Goal: Task Accomplishment & Management: Use online tool/utility

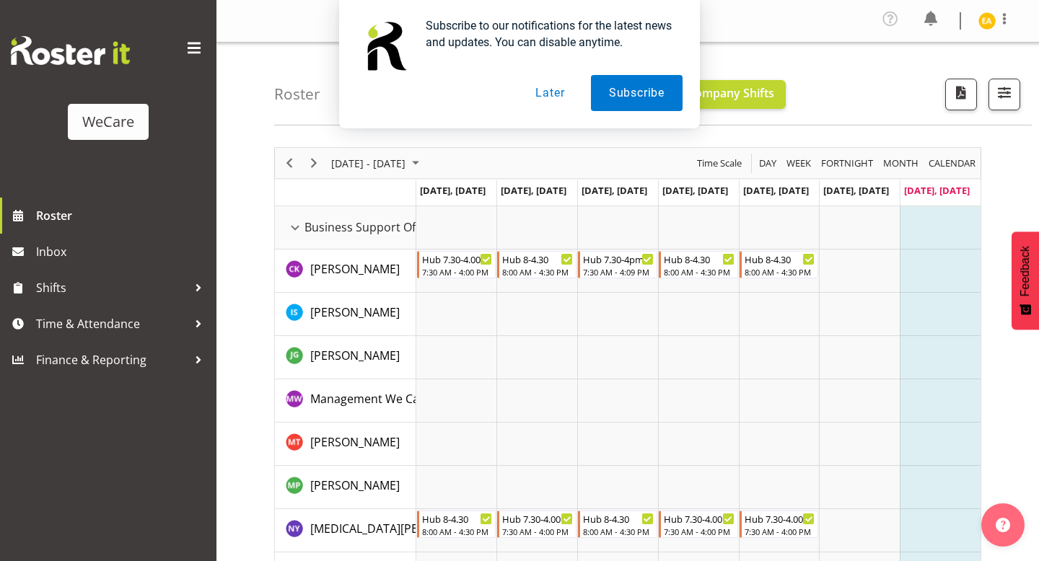
click at [556, 93] on button "Later" at bounding box center [549, 93] width 65 height 36
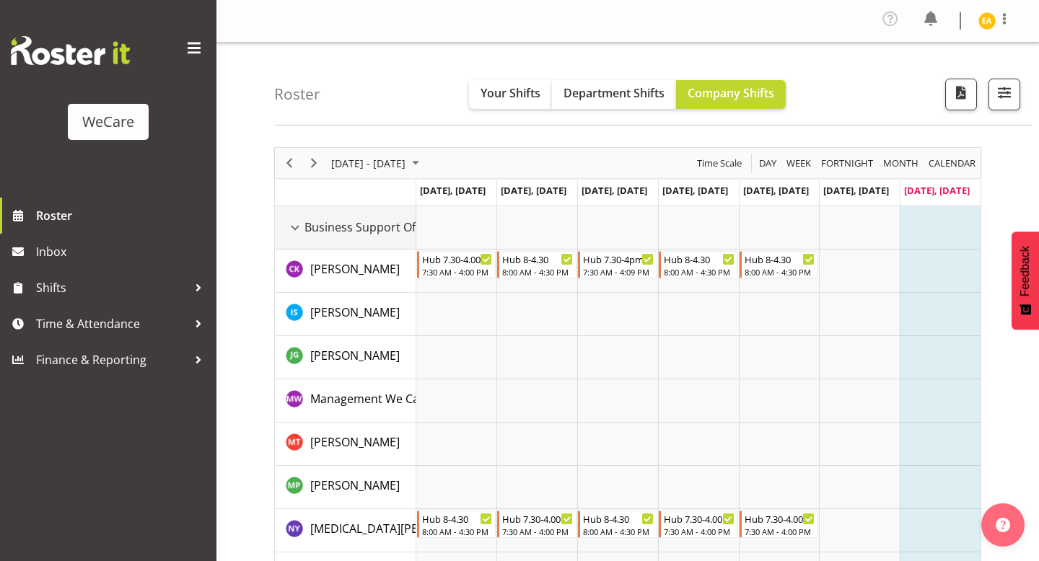
click at [313, 230] on span "Business Support Office" at bounding box center [369, 227] width 131 height 17
click at [291, 224] on div "Business Support Office resource" at bounding box center [295, 228] width 19 height 19
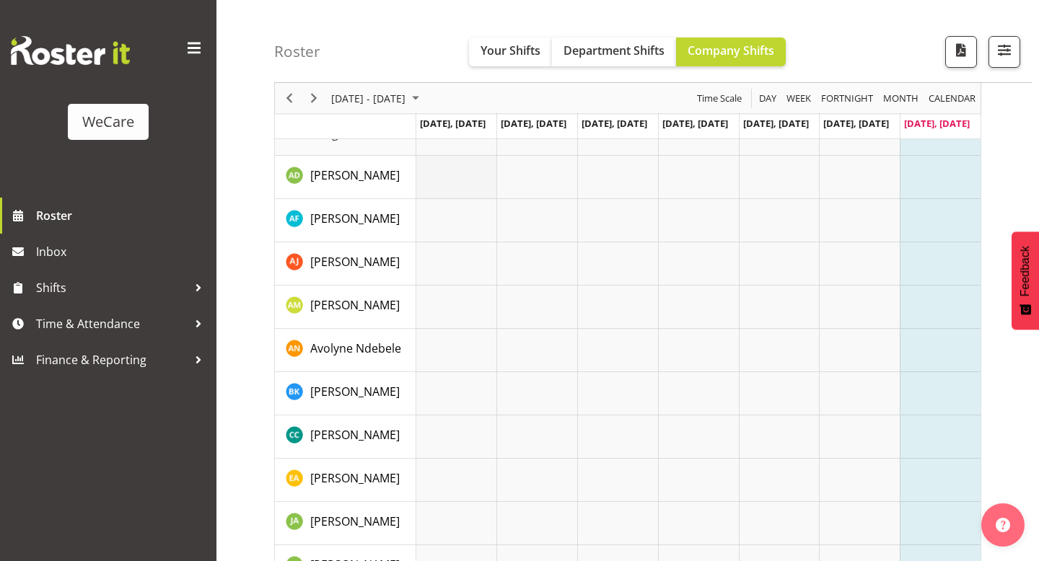
scroll to position [133, 0]
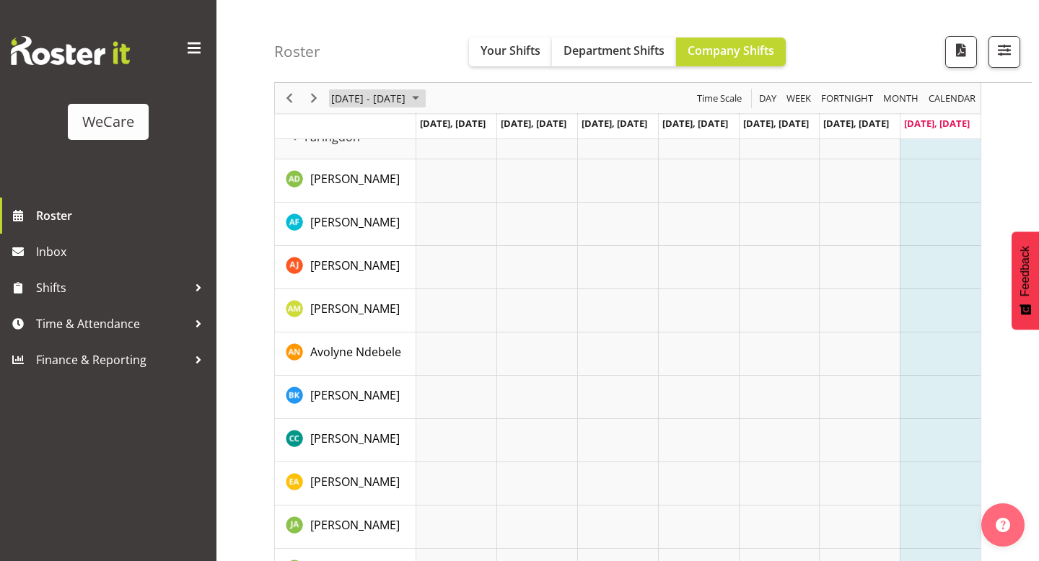
click at [407, 94] on span "[DATE] - [DATE]" at bounding box center [368, 98] width 77 height 18
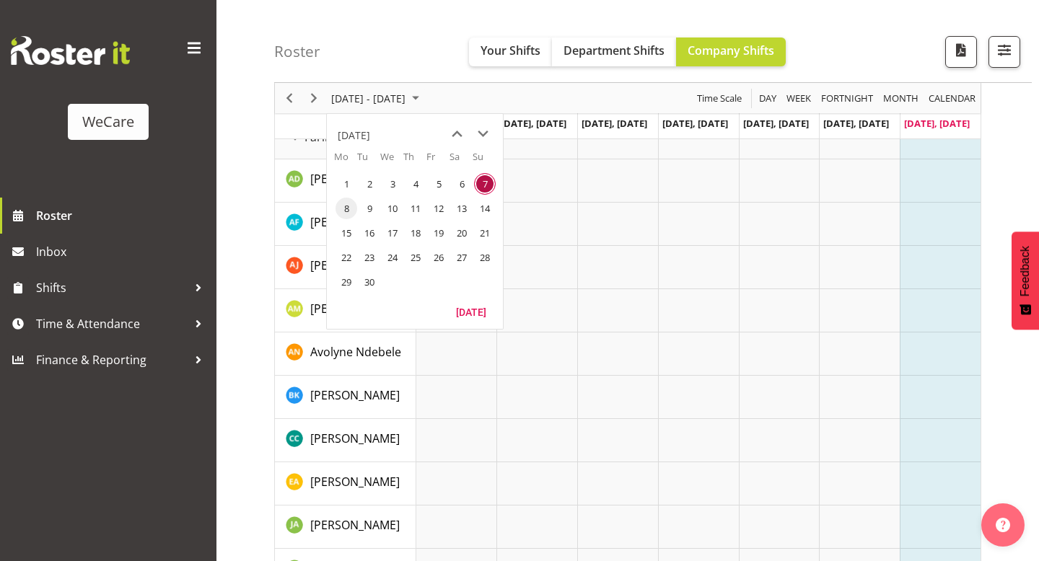
click at [343, 206] on span "8" at bounding box center [346, 209] width 22 height 22
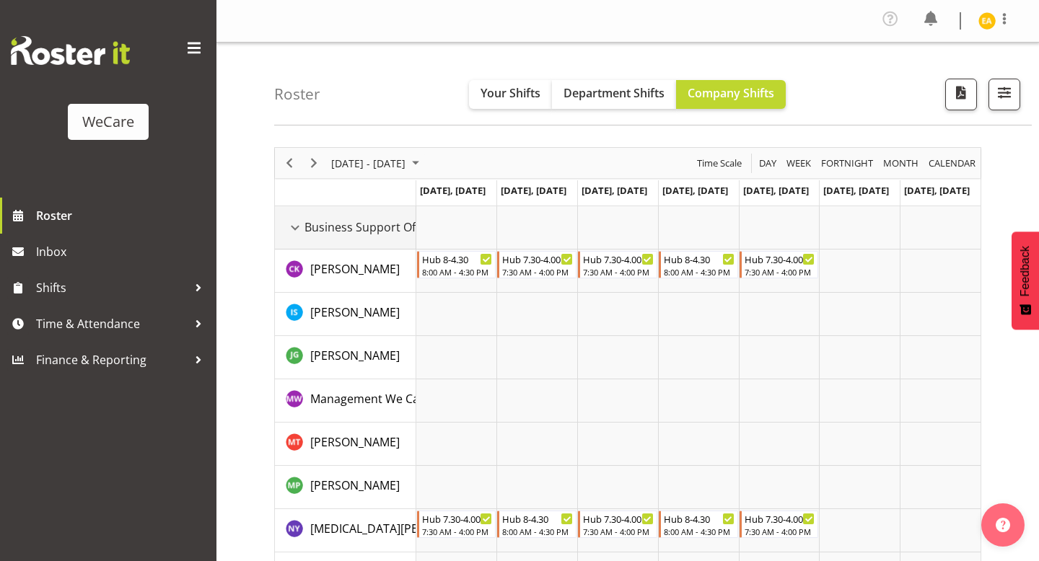
click at [295, 228] on div "Business Support Office resource" at bounding box center [295, 228] width 19 height 19
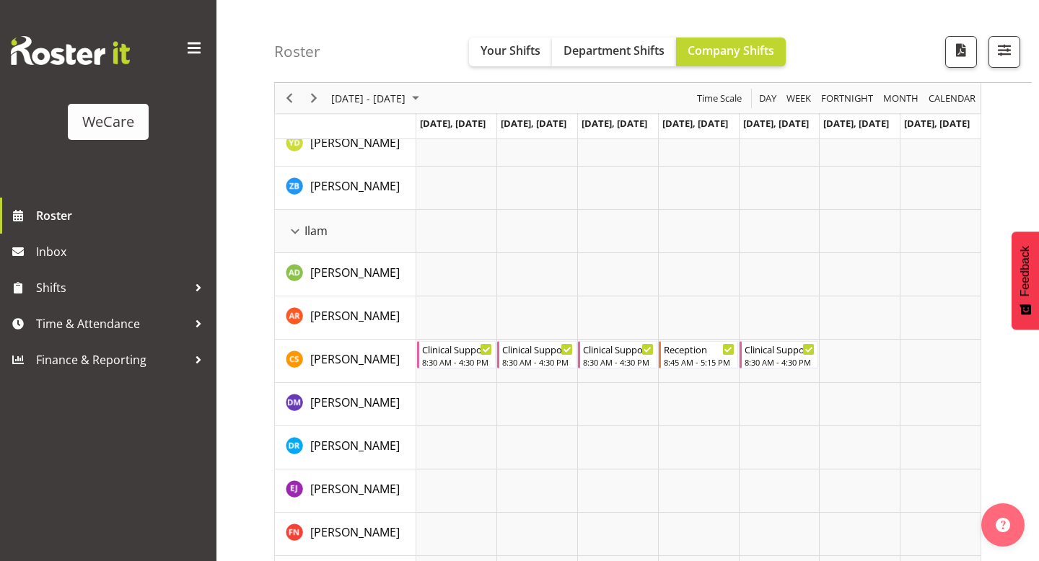
scroll to position [997, 0]
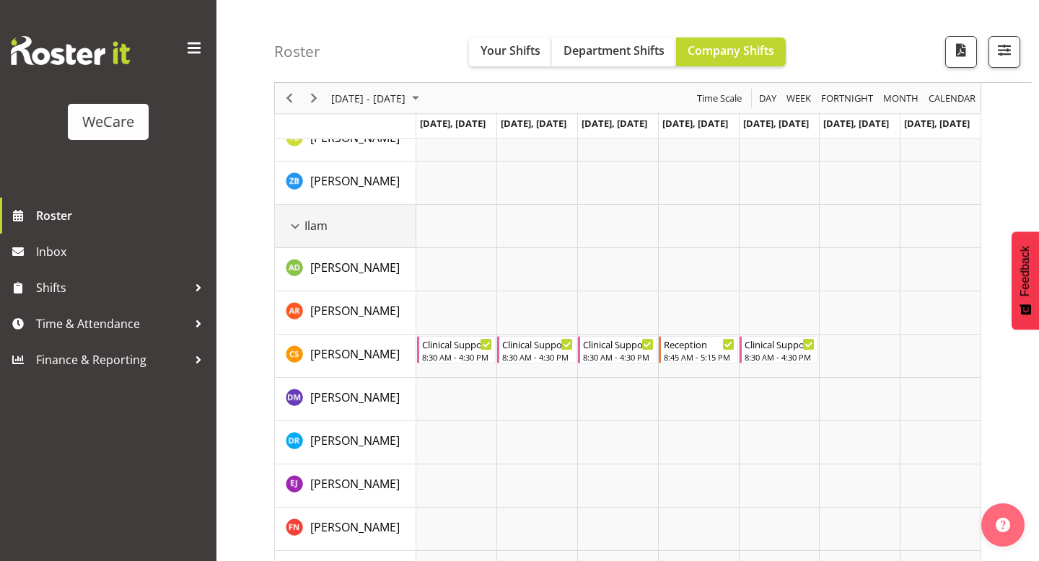
click at [300, 226] on div "Ilam resource" at bounding box center [295, 226] width 19 height 19
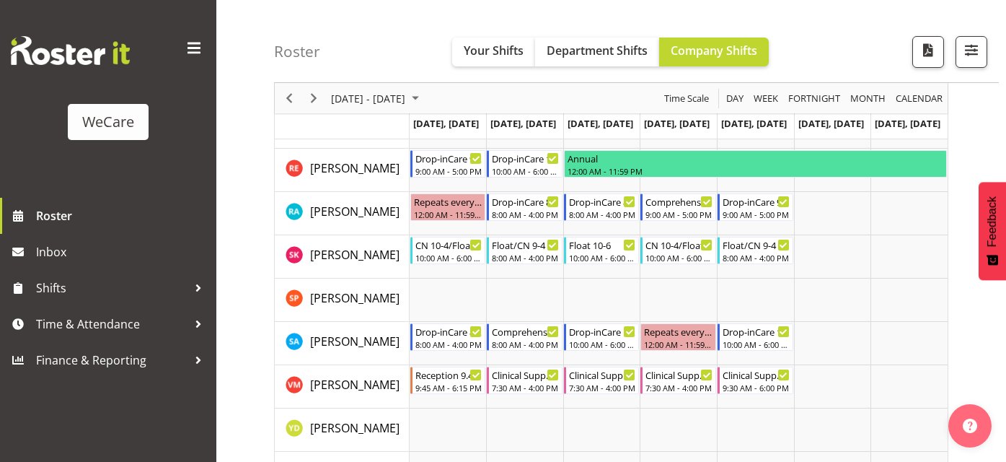
scroll to position [712, 0]
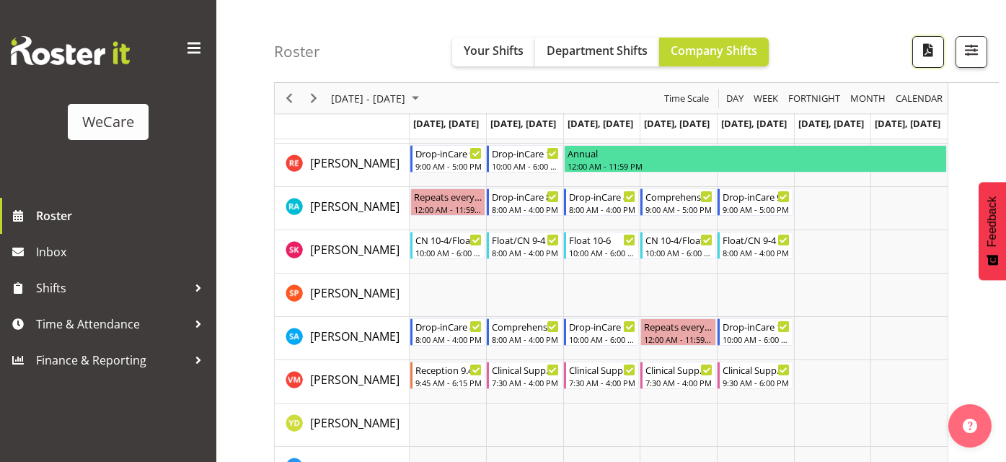
click at [921, 50] on span "button" at bounding box center [928, 49] width 19 height 19
click at [930, 52] on span "button" at bounding box center [928, 49] width 19 height 19
click at [965, 61] on button "button" at bounding box center [972, 52] width 32 height 32
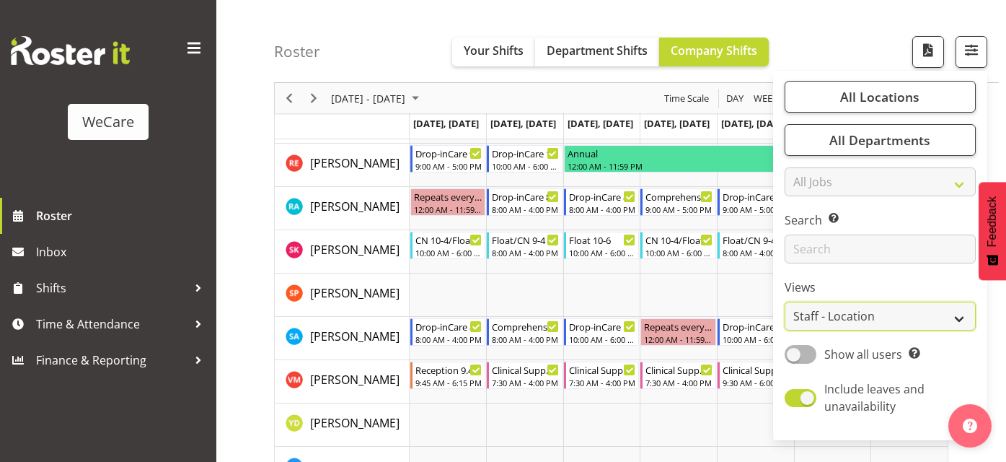
click at [959, 314] on select "Staff Role Shift - Horizontal Shift - Vertical Staff - Location" at bounding box center [880, 316] width 191 height 29
click at [877, 97] on span "All Locations" at bounding box center [879, 96] width 79 height 17
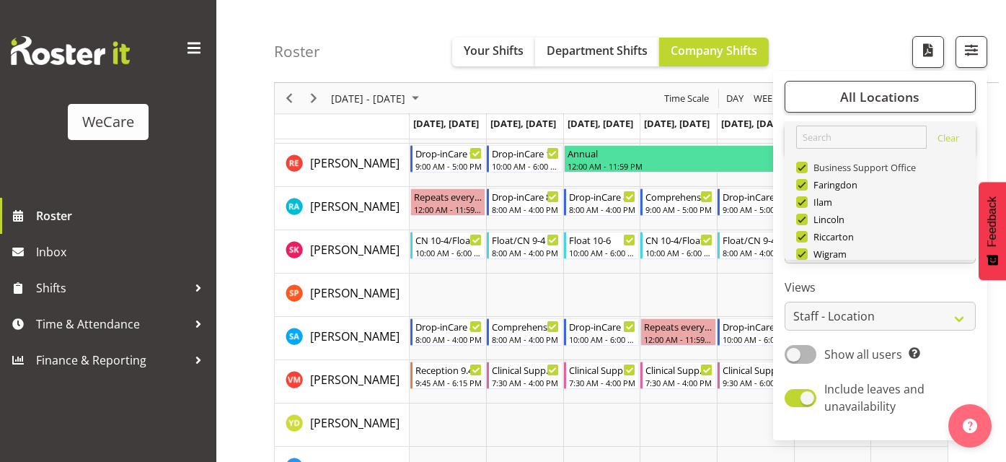
click at [805, 167] on span at bounding box center [802, 168] width 12 height 12
click at [805, 167] on input "Business Support Office" at bounding box center [800, 167] width 9 height 9
checkbox input "false"
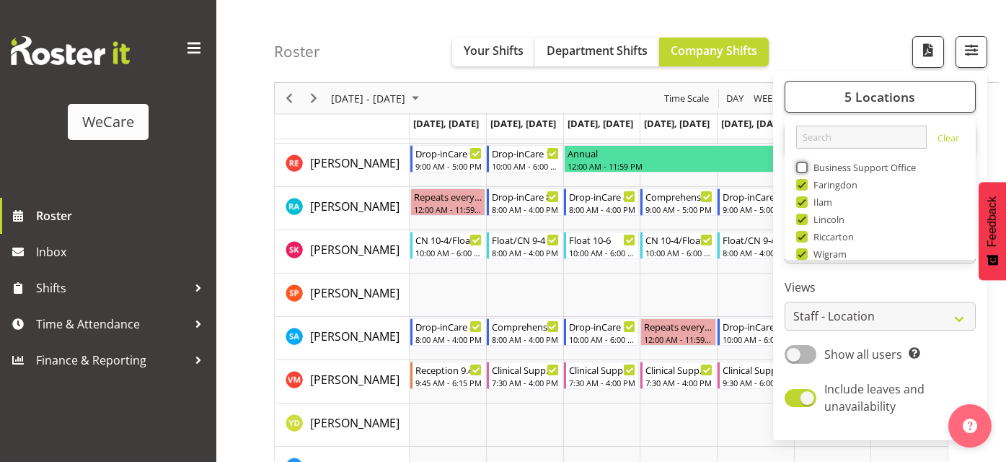
click at [802, 198] on span at bounding box center [802, 202] width 12 height 12
click at [802, 198] on input "Ilam" at bounding box center [800, 202] width 9 height 9
checkbox input "false"
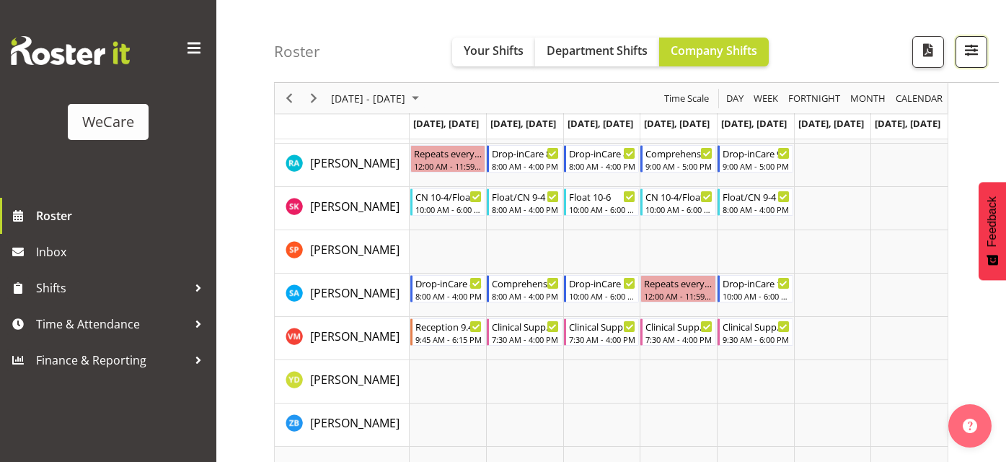
click at [972, 56] on span "button" at bounding box center [971, 49] width 19 height 19
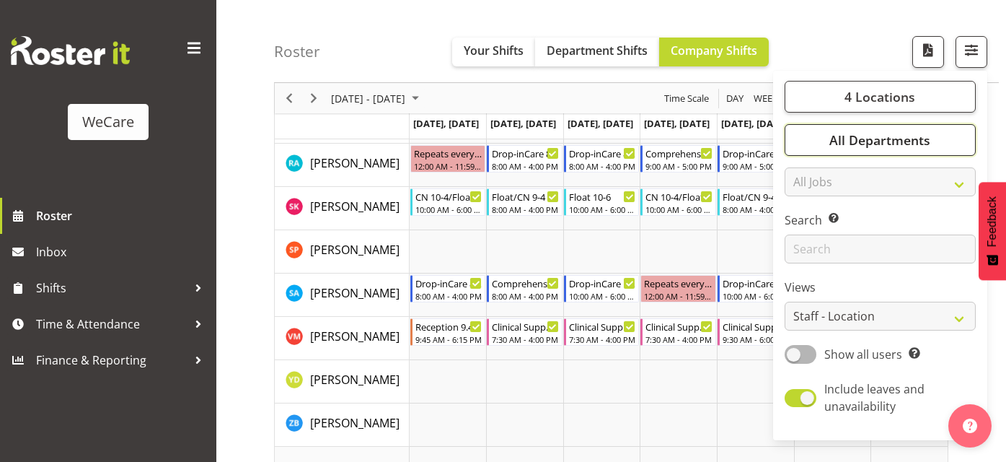
click at [863, 143] on span "All Departments" at bounding box center [880, 139] width 101 height 17
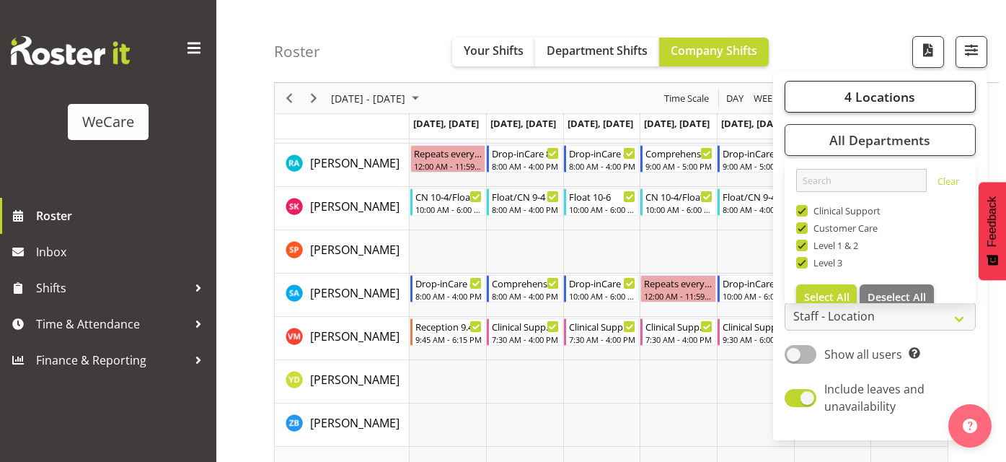
click at [861, 106] on button "4 Locations" at bounding box center [880, 97] width 191 height 32
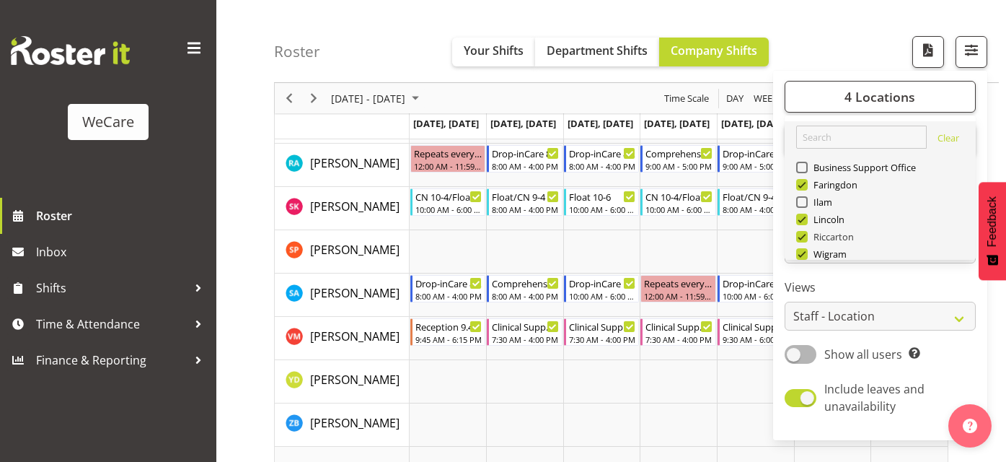
click at [804, 237] on span at bounding box center [802, 237] width 12 height 12
click at [804, 237] on input "Riccarton" at bounding box center [800, 236] width 9 height 9
checkbox input "false"
click at [806, 255] on span at bounding box center [802, 254] width 12 height 12
click at [806, 255] on input "Wigram" at bounding box center [800, 254] width 9 height 9
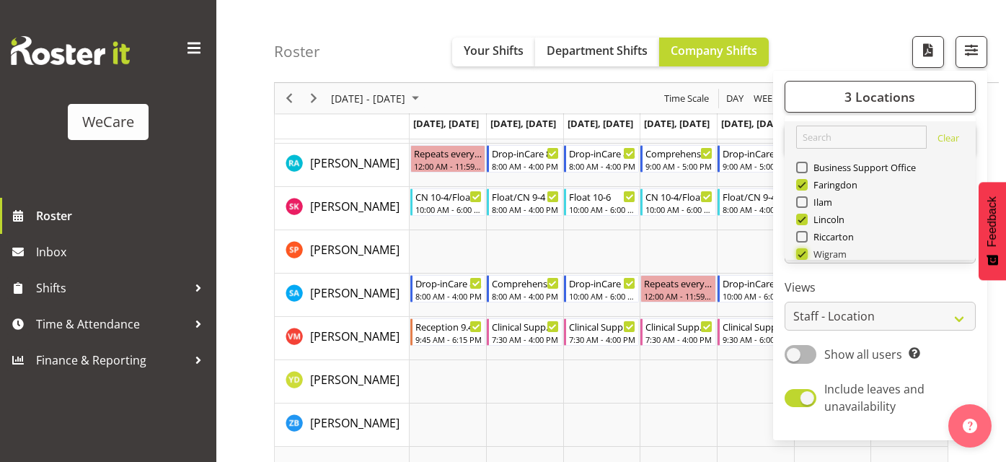
checkbox input "false"
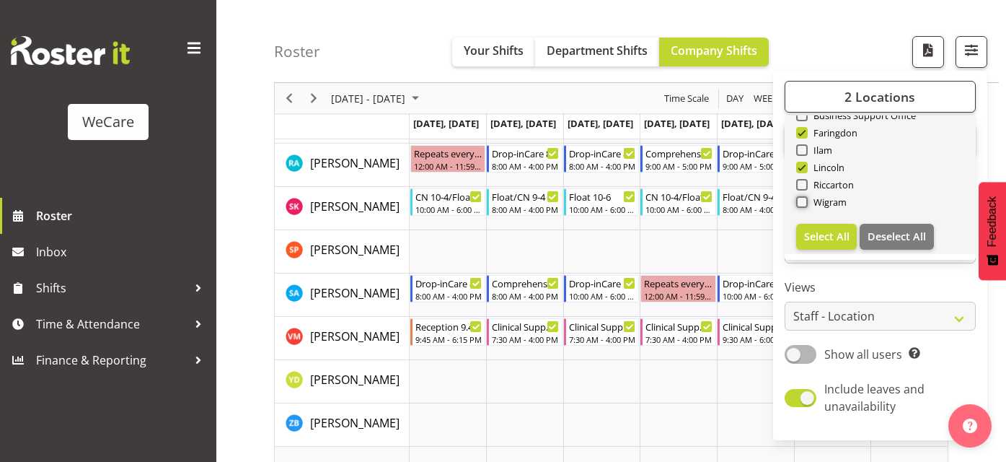
scroll to position [48, 0]
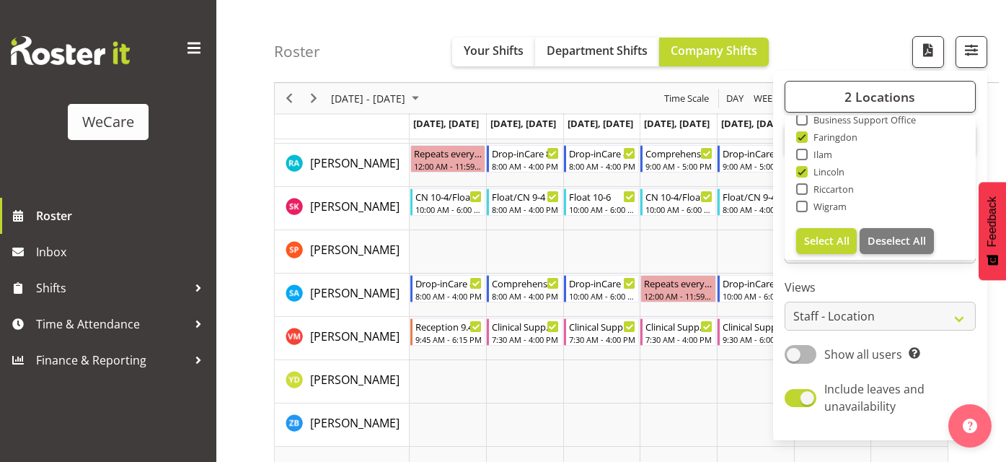
click at [856, 62] on div "Roster Your Shifts Department Shifts Company Shifts 2 Locations Clear Business …" at bounding box center [636, 41] width 725 height 83
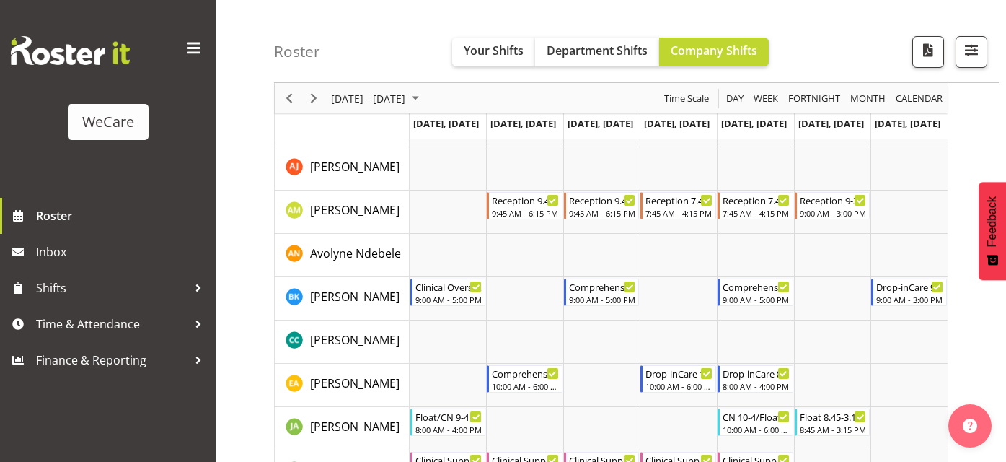
scroll to position [0, 0]
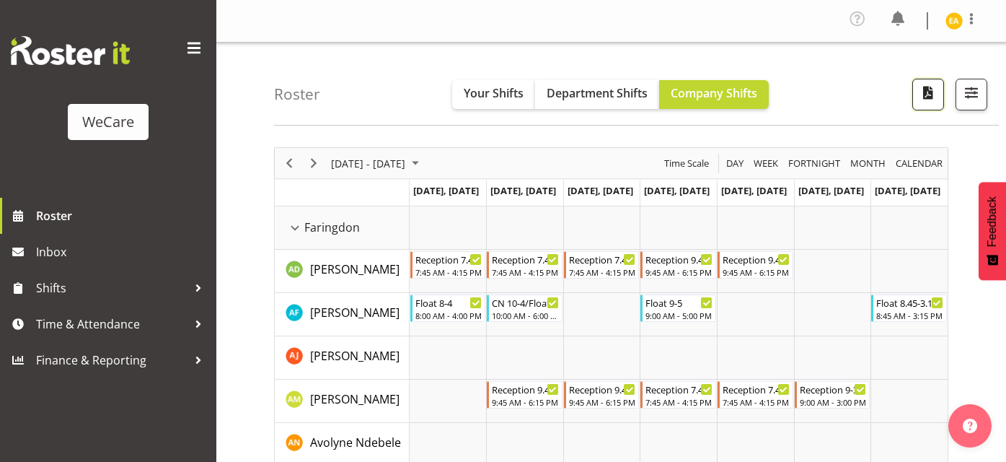
click at [931, 88] on span "button" at bounding box center [928, 92] width 19 height 19
click at [975, 95] on span "button" at bounding box center [971, 92] width 19 height 19
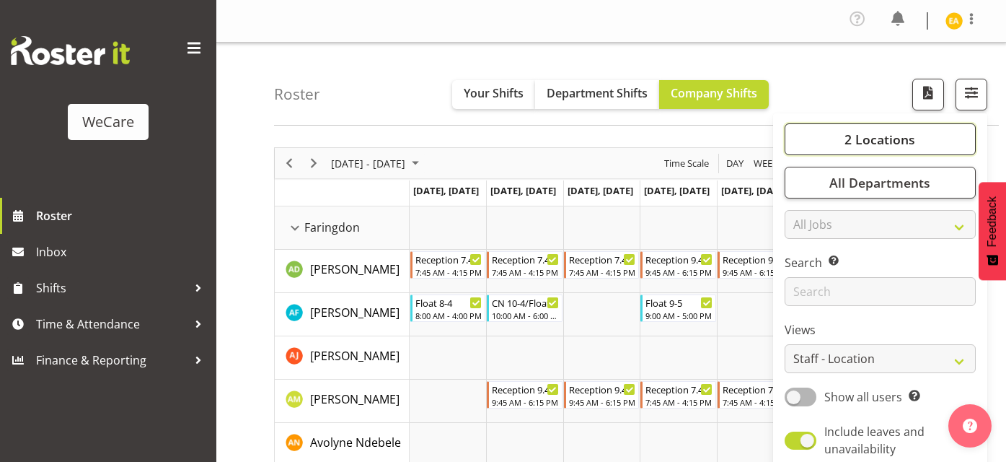
click at [903, 148] on button "2 Locations" at bounding box center [880, 139] width 191 height 32
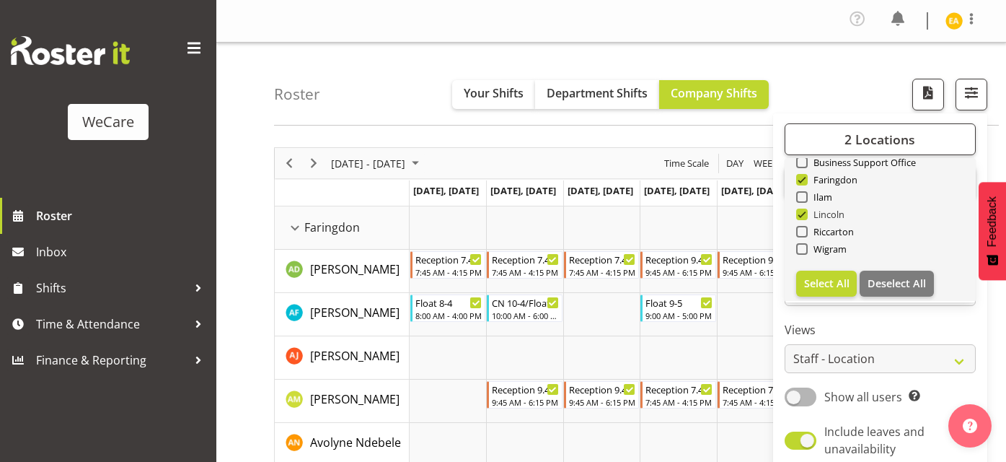
click at [806, 211] on span at bounding box center [802, 214] width 12 height 12
click at [806, 211] on input "Lincoln" at bounding box center [800, 214] width 9 height 9
checkbox input "false"
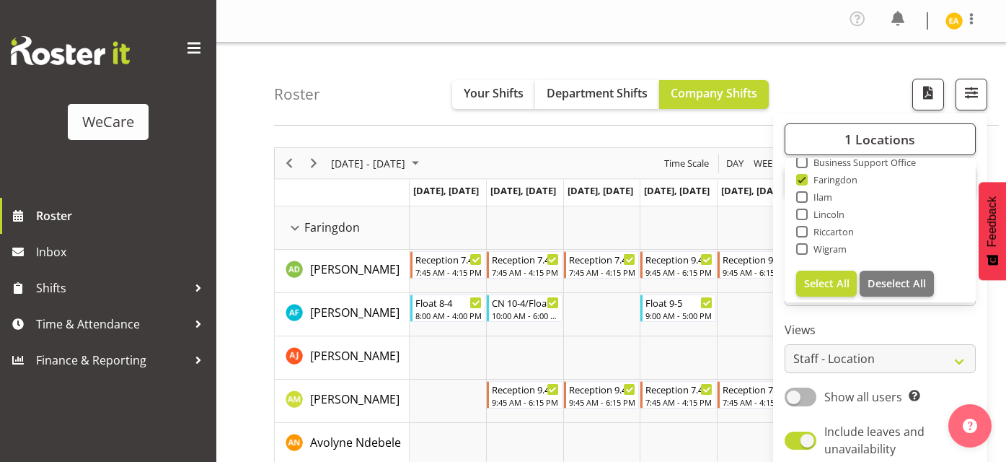
click at [844, 80] on div "Roster Your Shifts Department Shifts Company Shifts 1 Locations Clear Business …" at bounding box center [636, 84] width 725 height 83
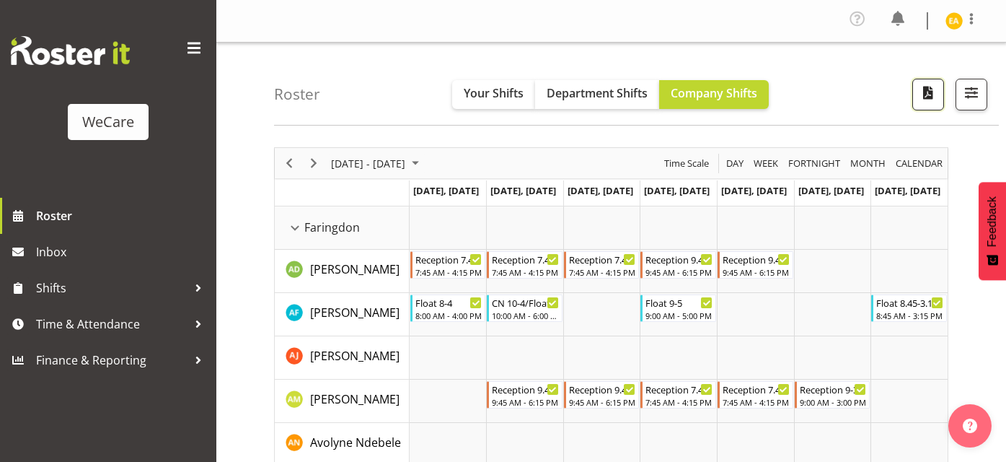
click at [932, 98] on span "button" at bounding box center [928, 92] width 19 height 19
click at [984, 92] on button "button" at bounding box center [972, 95] width 32 height 32
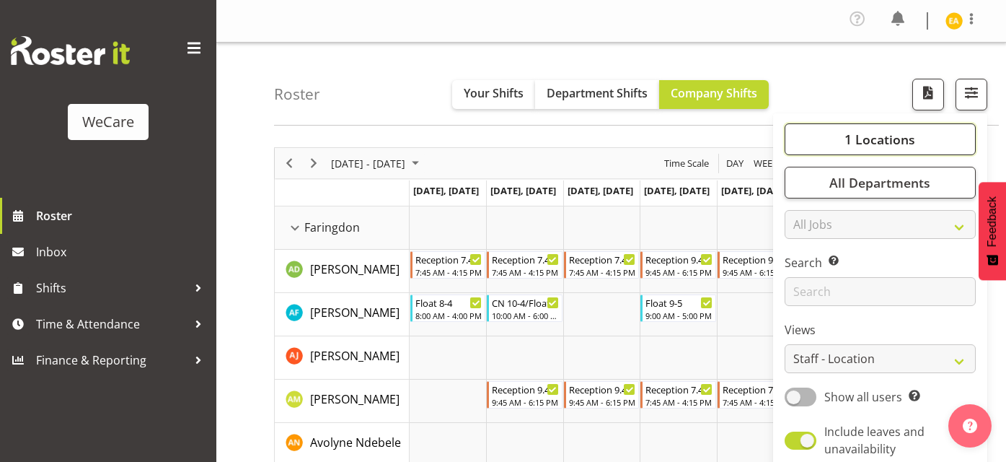
click at [900, 136] on span "1 Locations" at bounding box center [880, 139] width 71 height 17
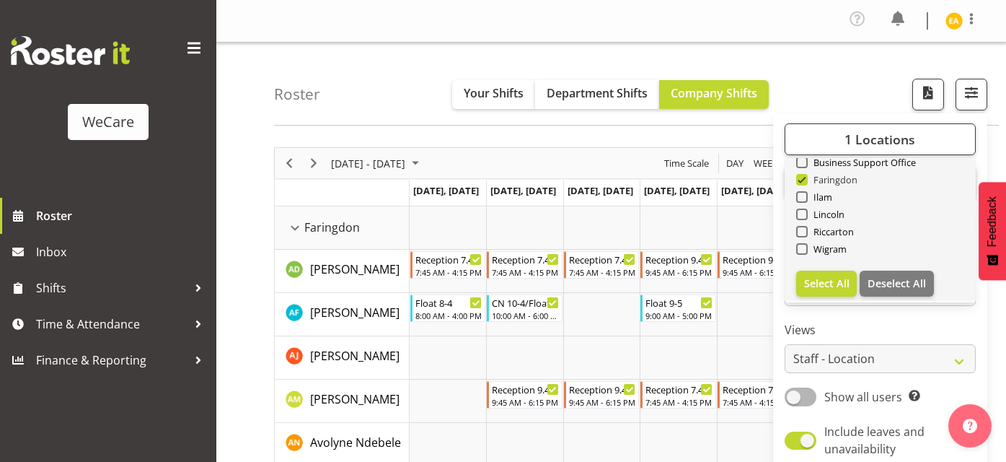
click at [807, 184] on span at bounding box center [802, 180] width 12 height 12
click at [806, 184] on input "Faringdon" at bounding box center [800, 179] width 9 height 9
checkbox input "false"
click at [803, 211] on span at bounding box center [802, 214] width 12 height 12
click at [803, 211] on input "Lincoln" at bounding box center [800, 214] width 9 height 9
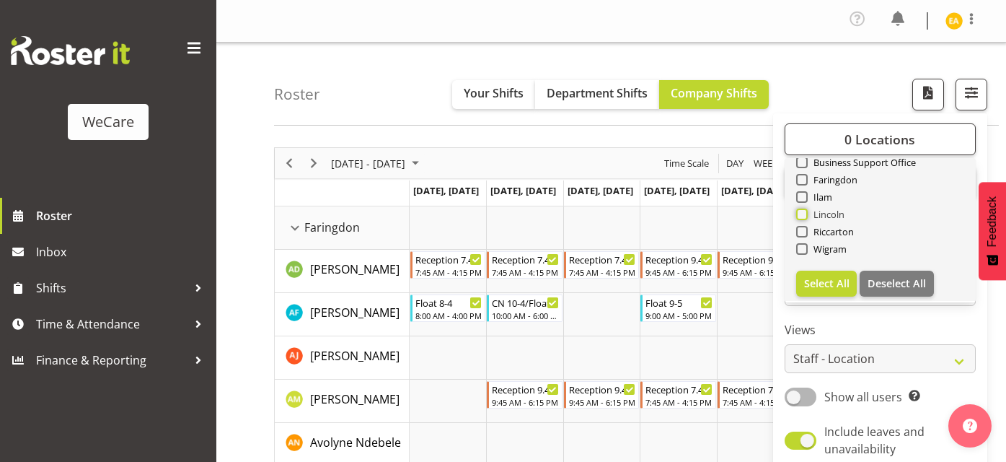
checkbox input "true"
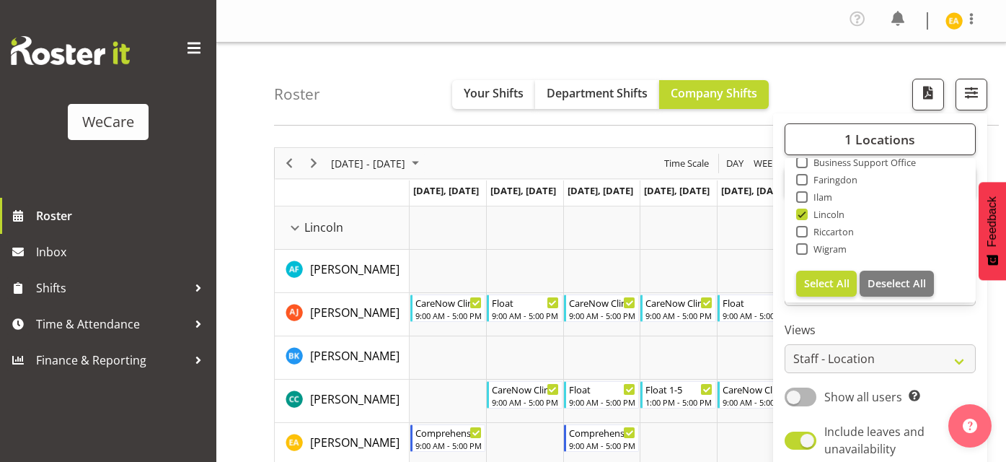
click at [830, 79] on div "Roster Your Shifts Department Shifts Company Shifts 1 Locations Clear Business …" at bounding box center [636, 84] width 725 height 83
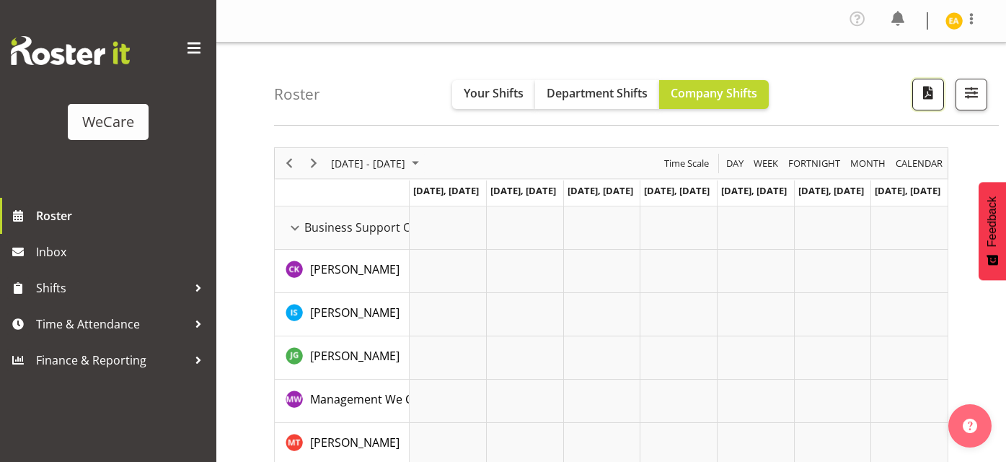
click at [926, 95] on span "button" at bounding box center [928, 92] width 19 height 19
click at [967, 89] on span "button" at bounding box center [971, 92] width 19 height 19
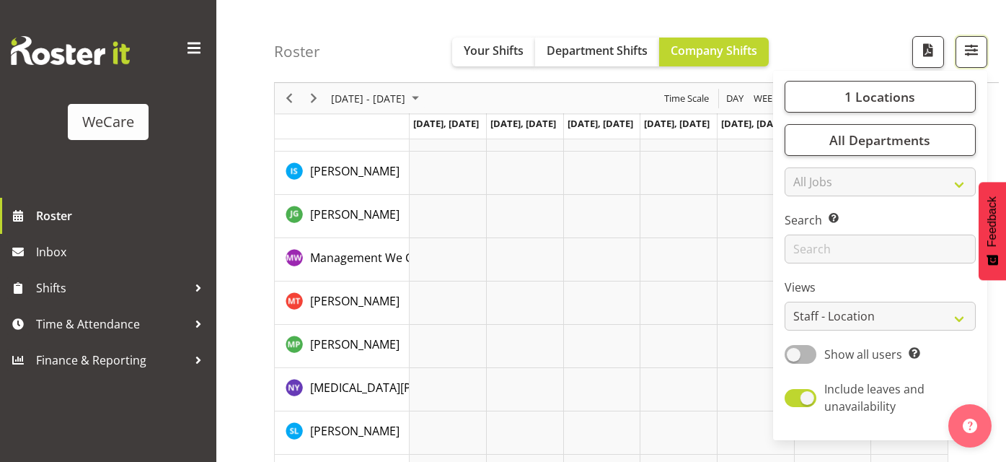
scroll to position [158, 0]
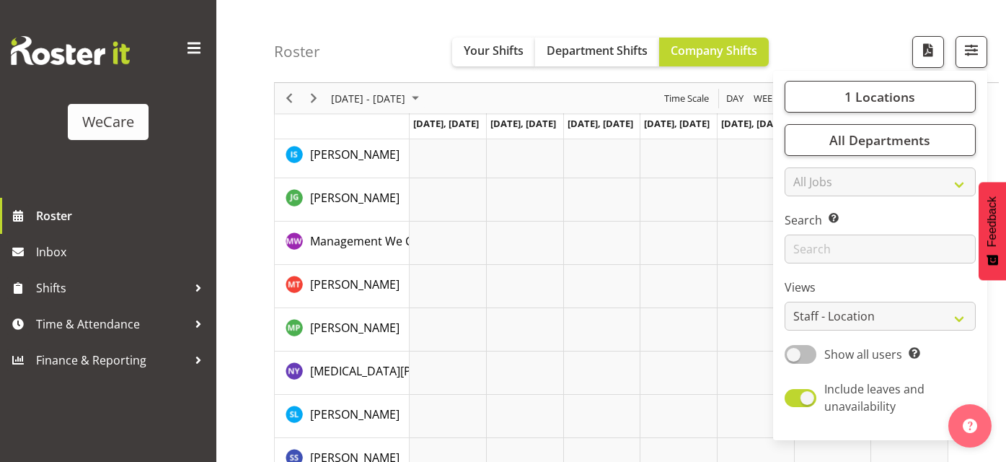
click at [939, 331] on div "1 Locations Clear Business Support Office Faringdon Ilam Lincoln Riccarton Wigr…" at bounding box center [880, 255] width 214 height 358
click at [933, 320] on select "Staff Role Shift - Horizontal Shift - Vertical Staff - Location" at bounding box center [880, 316] width 191 height 29
click at [786, 302] on select "Staff Role Shift - Horizontal Shift - Vertical Staff - Location" at bounding box center [880, 316] width 191 height 29
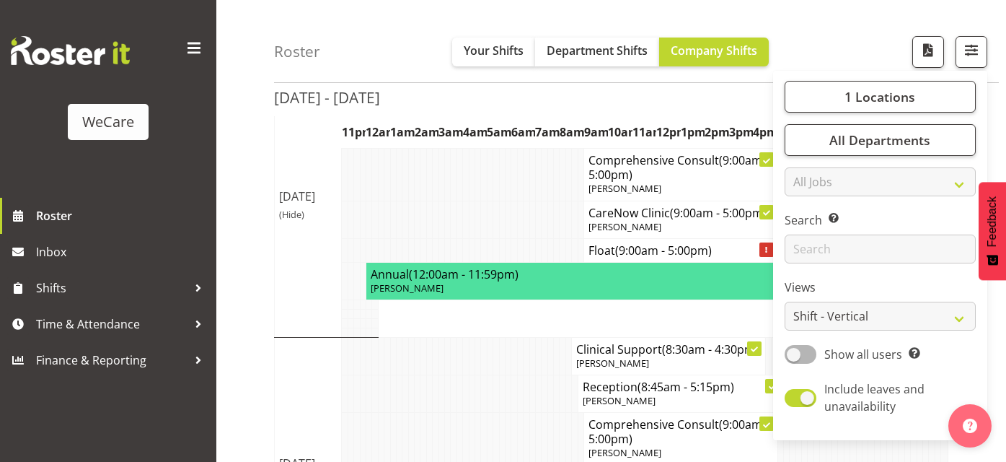
click at [865, 61] on div "Roster Your Shifts Department Shifts Company Shifts 1 Locations Clear Business …" at bounding box center [636, 41] width 725 height 83
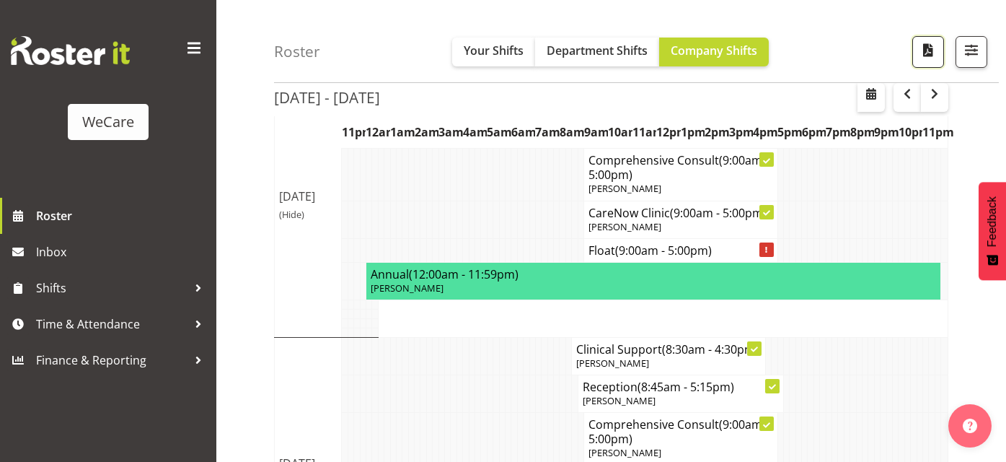
click at [921, 56] on span "button" at bounding box center [928, 49] width 19 height 19
click at [964, 61] on button "button" at bounding box center [972, 52] width 32 height 32
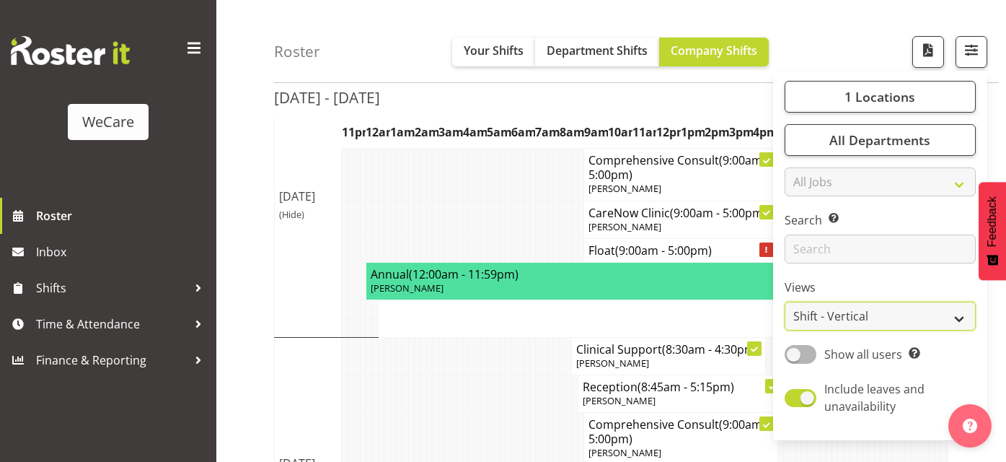
click at [911, 310] on select "Staff Role Shift - Horizontal Shift - Vertical Staff - Location" at bounding box center [880, 316] width 191 height 29
select select "staff"
click at [786, 302] on select "Staff Role Shift - Horizontal Shift - Vertical Staff - Location" at bounding box center [880, 316] width 191 height 29
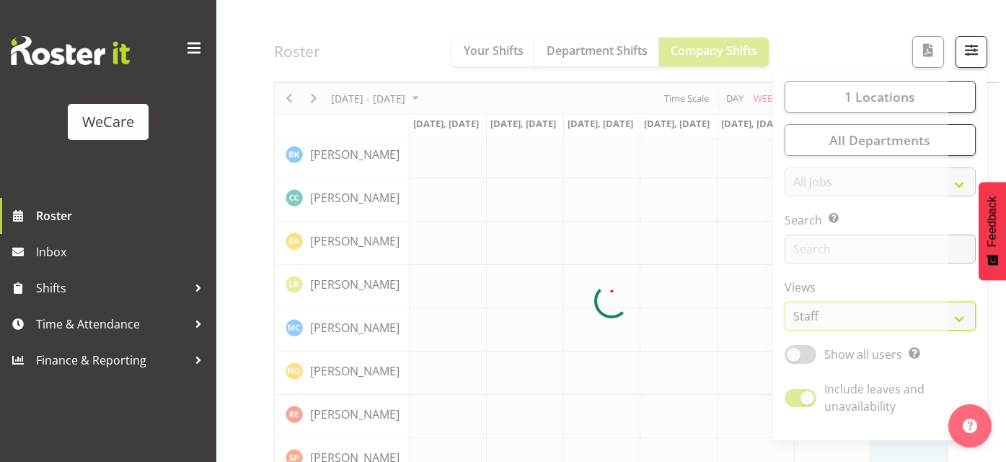
scroll to position [116, 0]
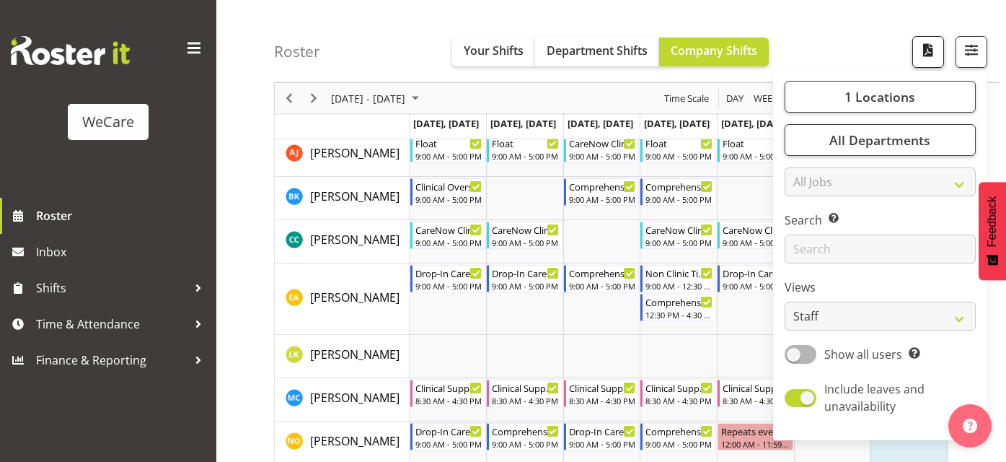
click at [928, 57] on span "button" at bounding box center [928, 49] width 19 height 19
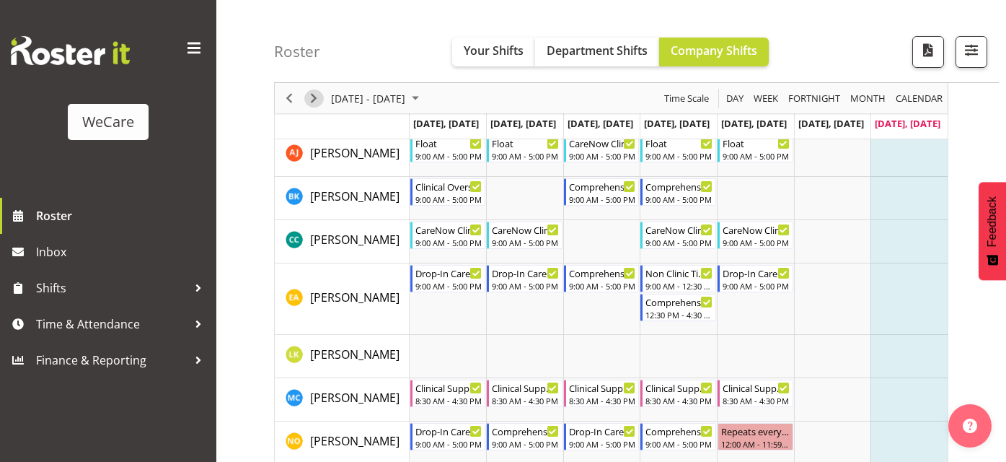
click at [309, 96] on span "Next" at bounding box center [313, 98] width 17 height 18
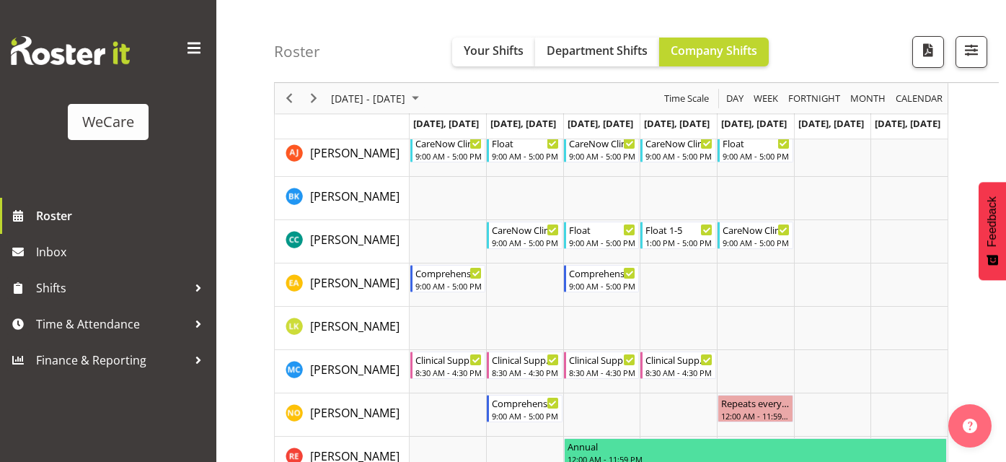
click at [995, 56] on div "Roster Your Shifts Department Shifts Company Shifts 1 Locations Clear Business …" at bounding box center [636, 41] width 725 height 83
click at [982, 56] on button "button" at bounding box center [972, 52] width 32 height 32
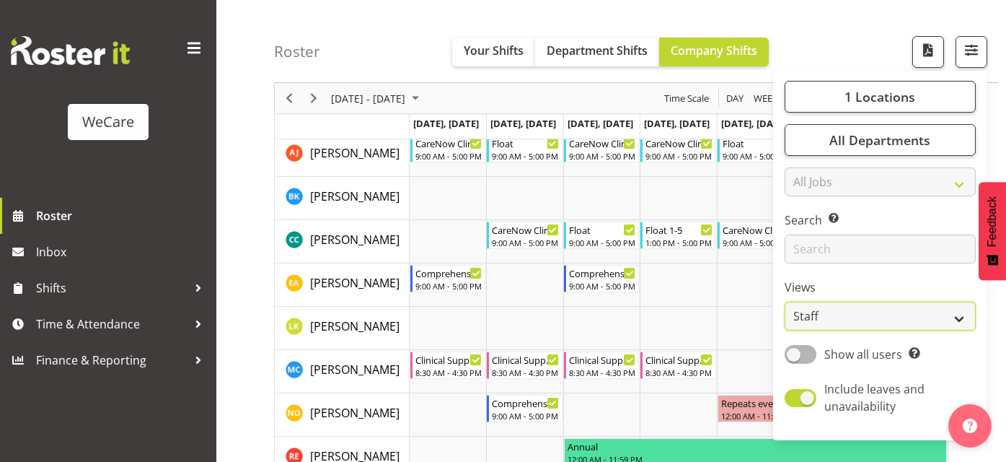
click at [890, 317] on select "Staff Role Shift - Horizontal Shift - Vertical Staff - Location" at bounding box center [880, 316] width 191 height 29
click at [856, 53] on div "Roster Your Shifts Department Shifts Company Shifts 1 Locations Clear Business …" at bounding box center [636, 41] width 725 height 83
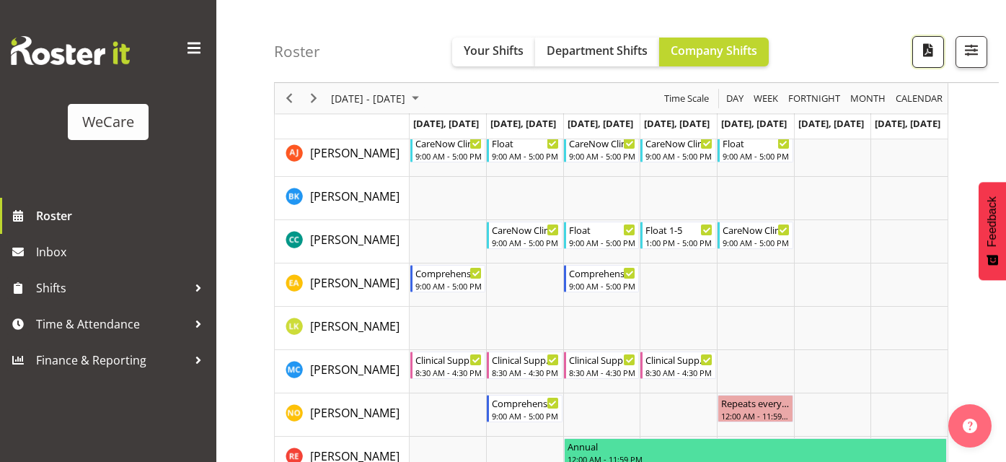
click at [924, 56] on span "button" at bounding box center [928, 49] width 19 height 19
click at [970, 53] on span "button" at bounding box center [971, 49] width 19 height 19
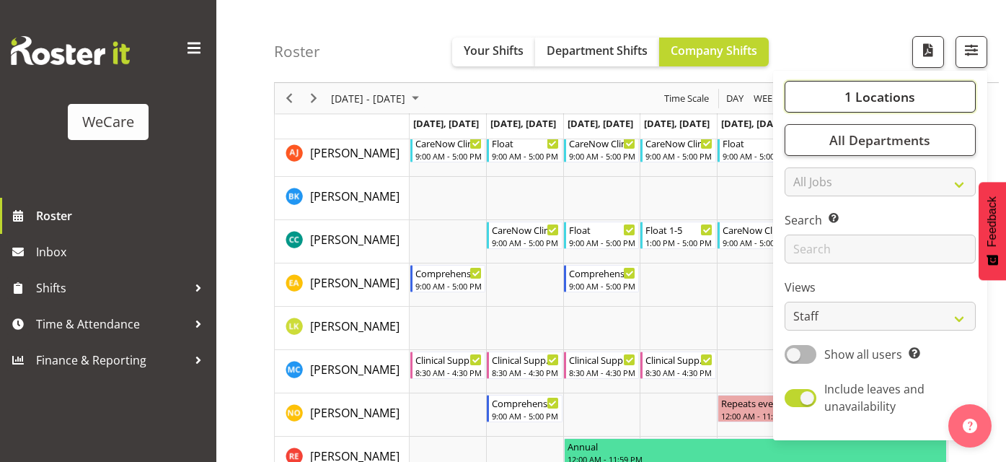
click at [897, 107] on button "1 Locations" at bounding box center [880, 97] width 191 height 32
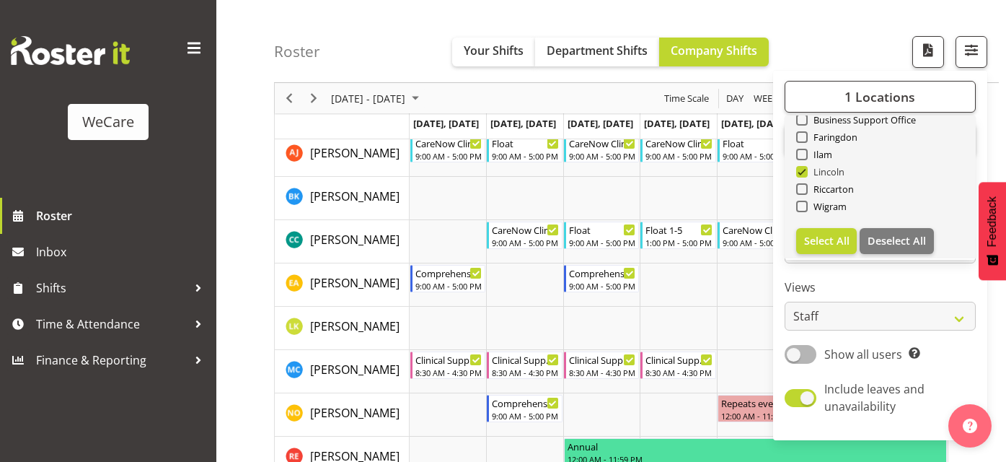
click at [804, 173] on span at bounding box center [802, 172] width 12 height 12
click at [804, 173] on input "Lincoln" at bounding box center [800, 171] width 9 height 9
checkbox input "false"
click at [803, 137] on span at bounding box center [802, 137] width 12 height 12
click at [803, 137] on input "Faringdon" at bounding box center [800, 137] width 9 height 9
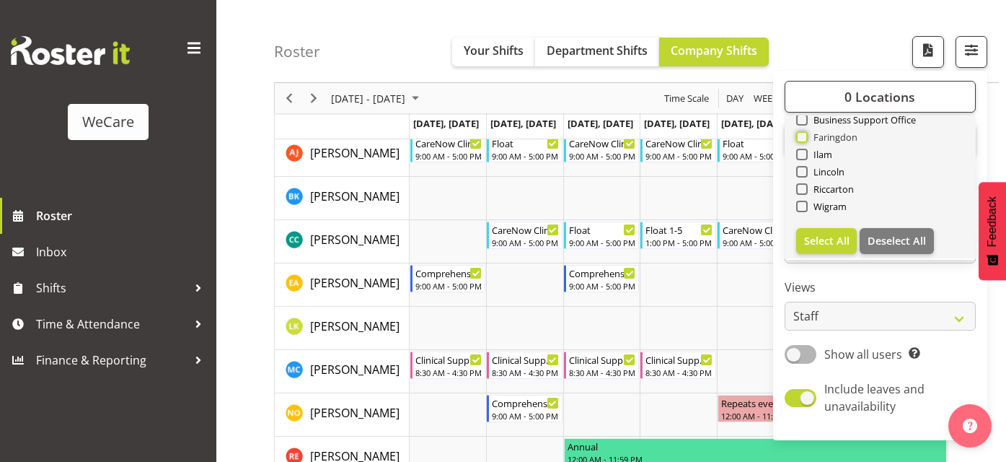
checkbox input "true"
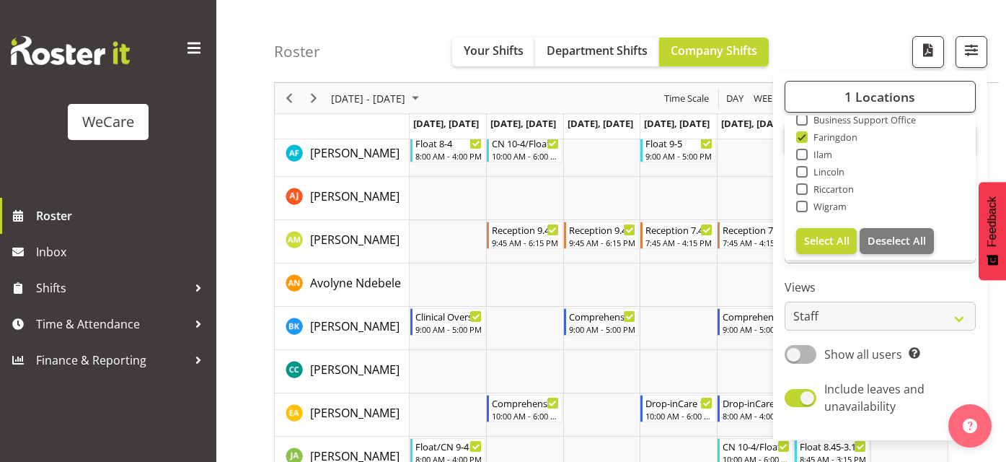
click at [851, 24] on div "Roster Your Shifts Department Shifts Company Shifts 1 Locations Clear Business …" at bounding box center [636, 41] width 725 height 83
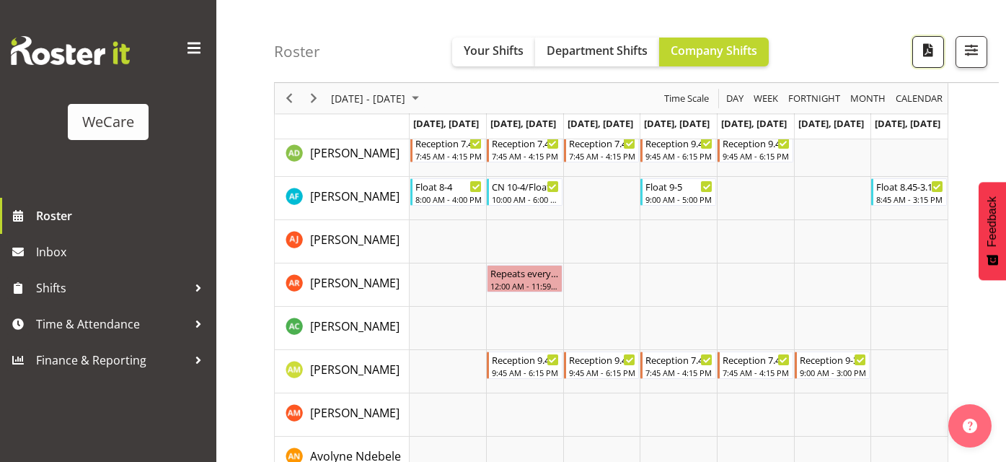
click at [924, 54] on span "button" at bounding box center [928, 49] width 19 height 19
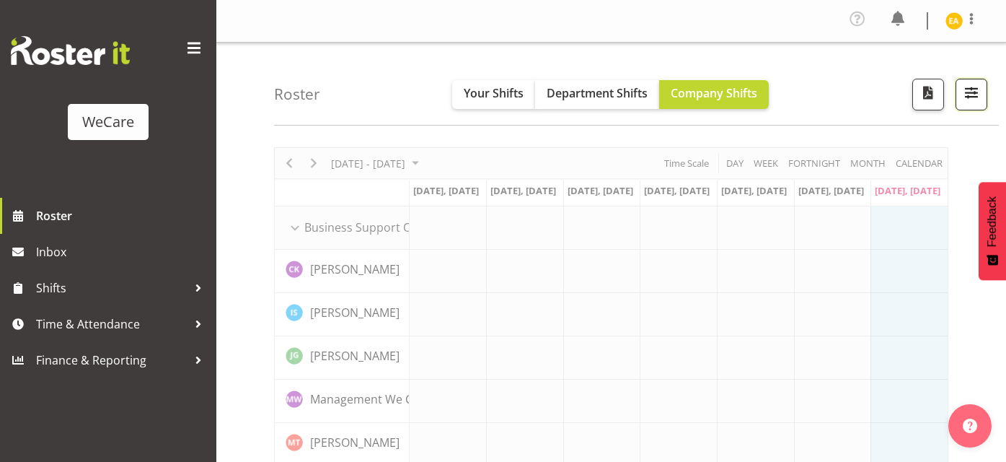
click at [973, 97] on span "button" at bounding box center [971, 92] width 19 height 19
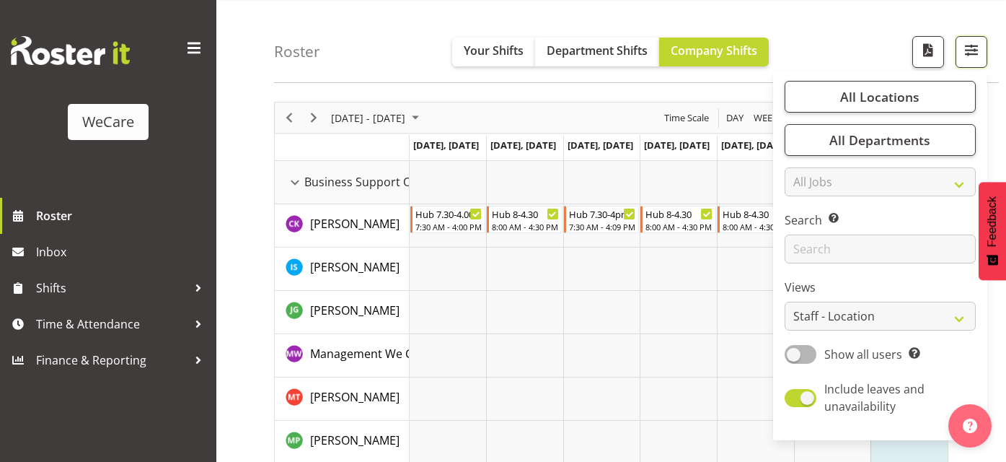
scroll to position [47, 0]
click at [864, 100] on span "All Locations" at bounding box center [879, 96] width 79 height 17
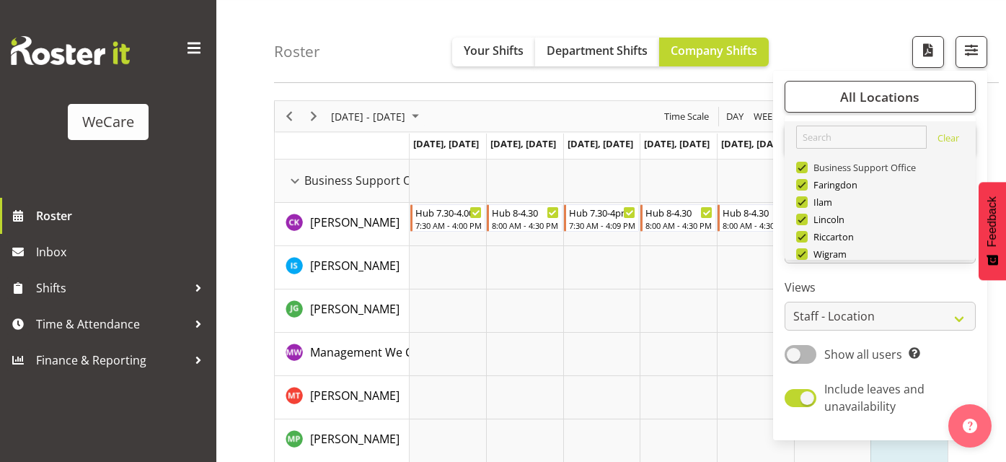
click at [805, 166] on span at bounding box center [802, 168] width 12 height 12
click at [805, 166] on input "Business Support Office" at bounding box center [800, 167] width 9 height 9
checkbox input "false"
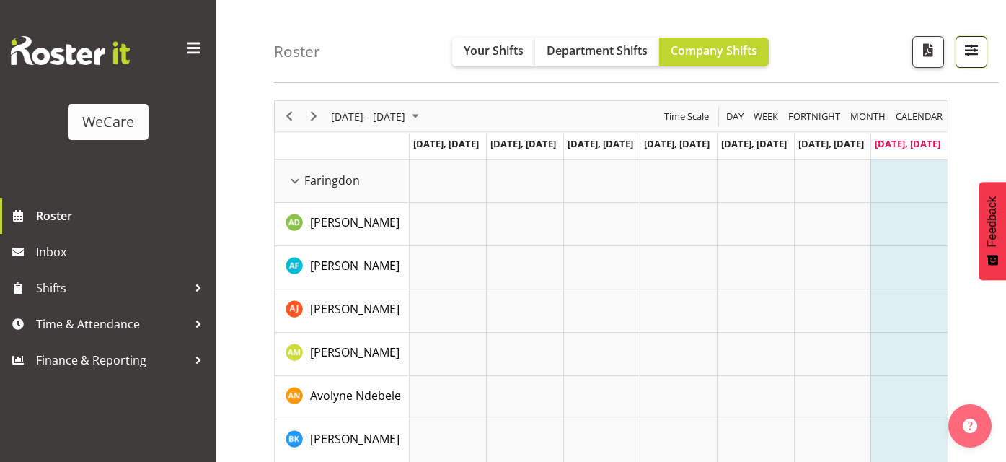
click at [966, 57] on span "button" at bounding box center [971, 49] width 19 height 19
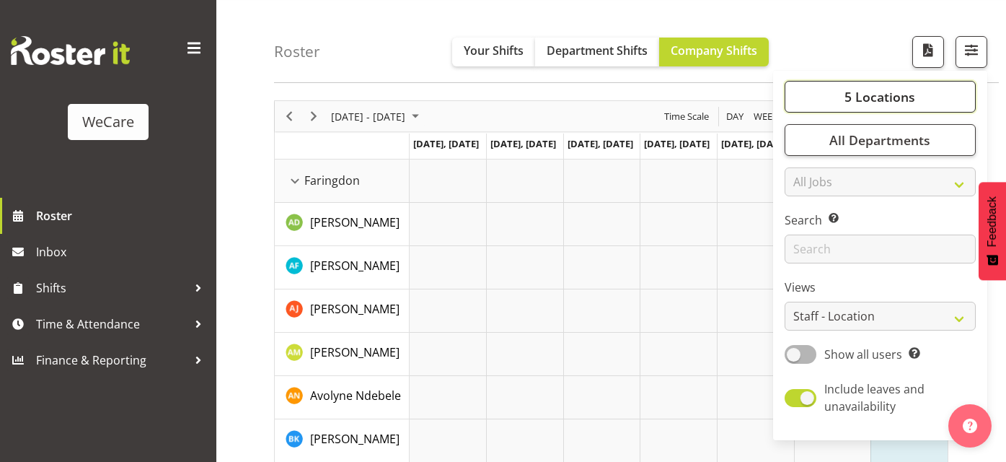
click at [882, 98] on span "5 Locations" at bounding box center [880, 96] width 71 height 17
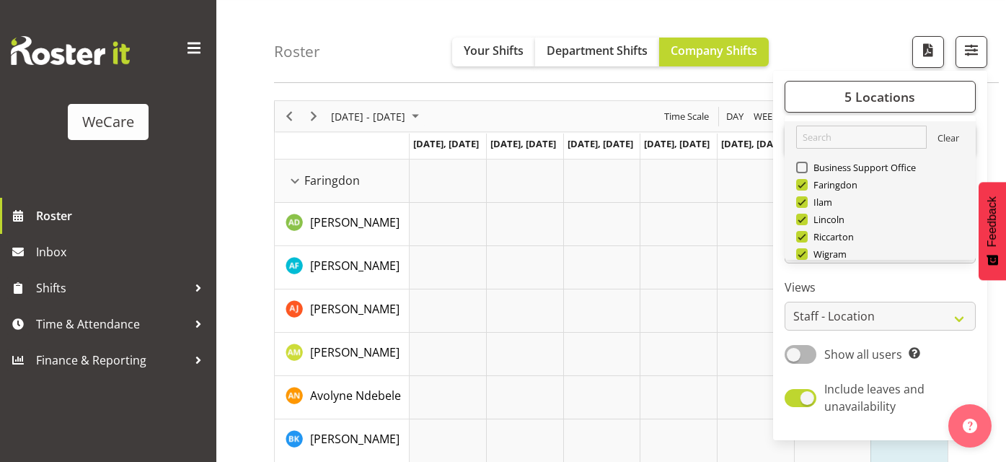
click at [939, 137] on link "Clear" at bounding box center [949, 139] width 22 height 17
click at [802, 185] on span at bounding box center [802, 185] width 12 height 12
click at [802, 185] on input "Faringdon" at bounding box center [800, 184] width 9 height 9
click at [801, 181] on span at bounding box center [802, 185] width 12 height 12
click at [801, 181] on input "Faringdon" at bounding box center [800, 184] width 9 height 9
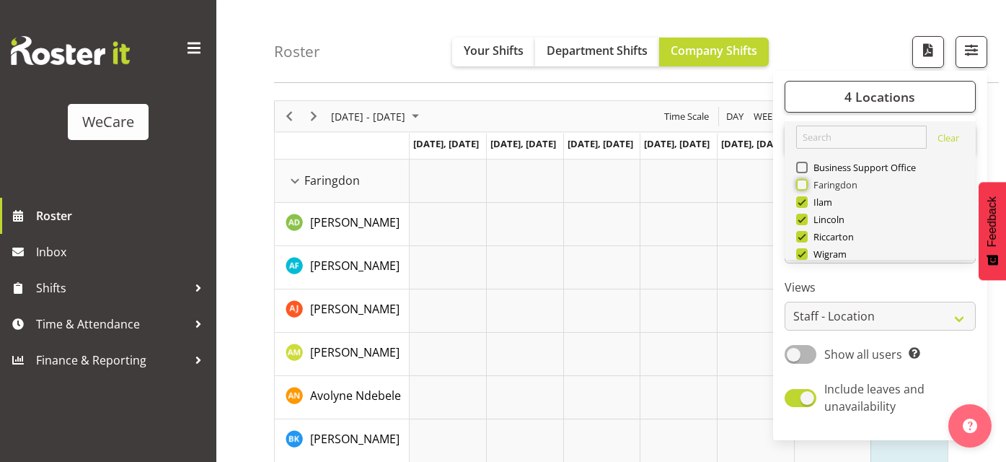
checkbox input "true"
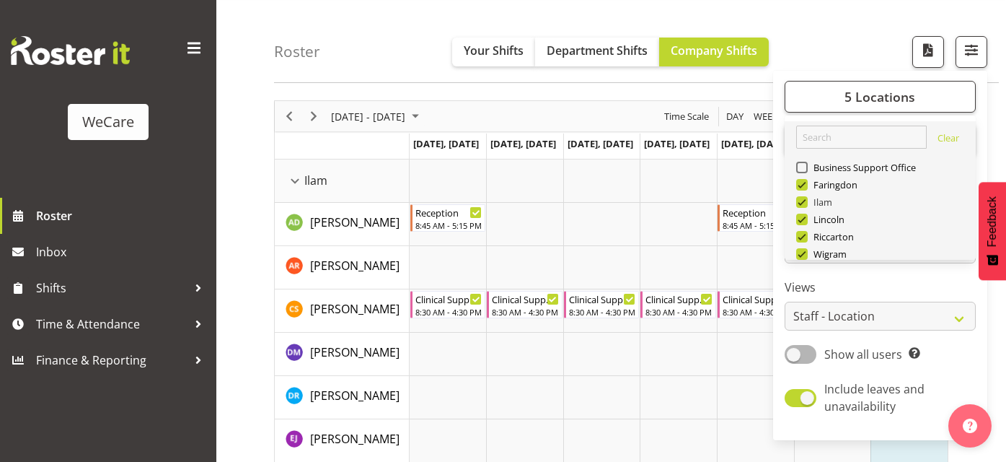
click at [805, 201] on span at bounding box center [802, 202] width 12 height 12
click at [805, 201] on input "Ilam" at bounding box center [800, 202] width 9 height 9
checkbox input "false"
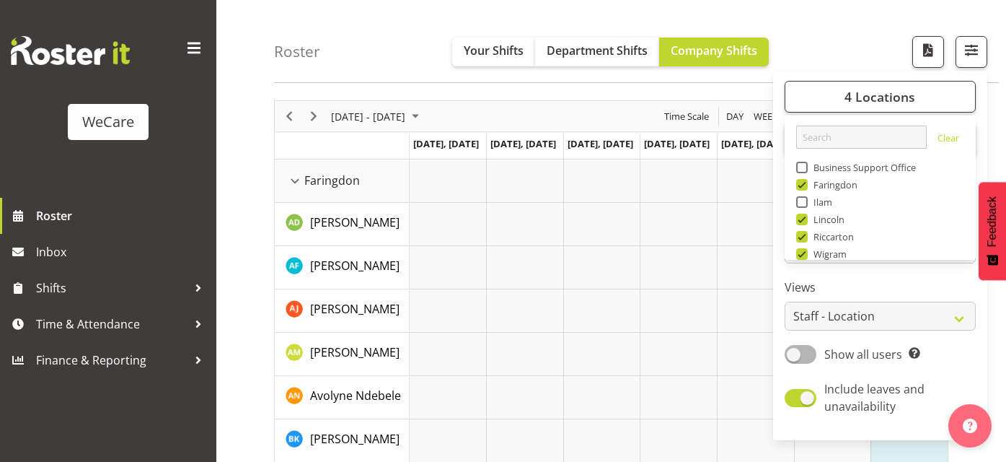
click at [805, 223] on span at bounding box center [802, 220] width 12 height 12
click at [805, 223] on input "Lincoln" at bounding box center [800, 219] width 9 height 9
checkbox input "false"
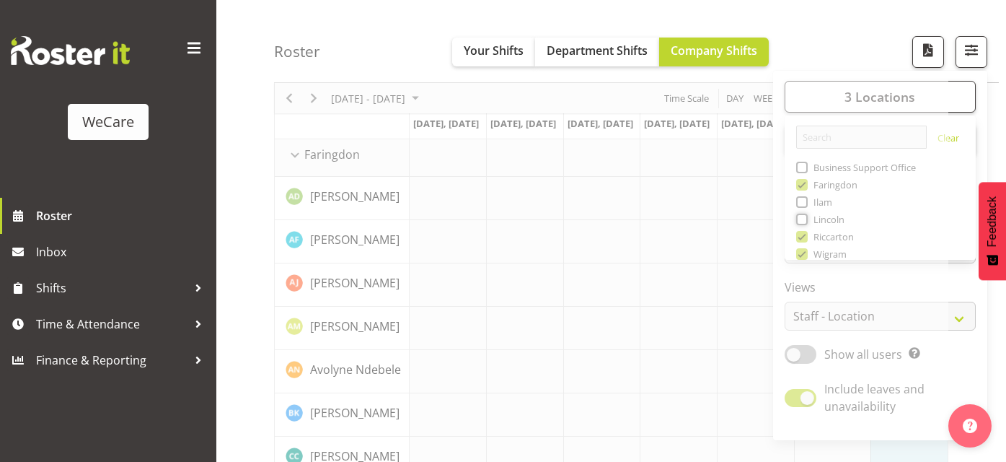
scroll to position [66, 0]
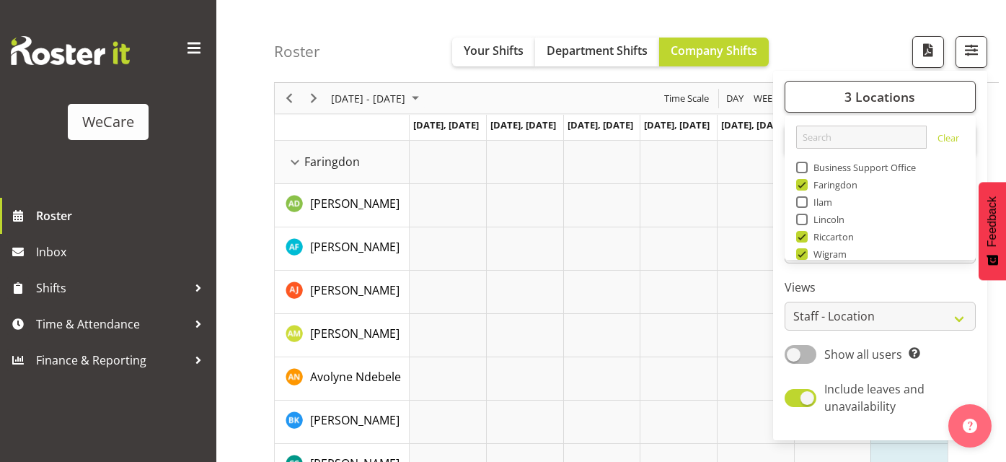
click at [803, 237] on span at bounding box center [802, 237] width 12 height 12
click at [803, 237] on input "Riccarton" at bounding box center [800, 236] width 9 height 9
checkbox input "false"
click at [0, 0] on div "Timeline Week of September 7, 2025" at bounding box center [0, 0] width 0 height 0
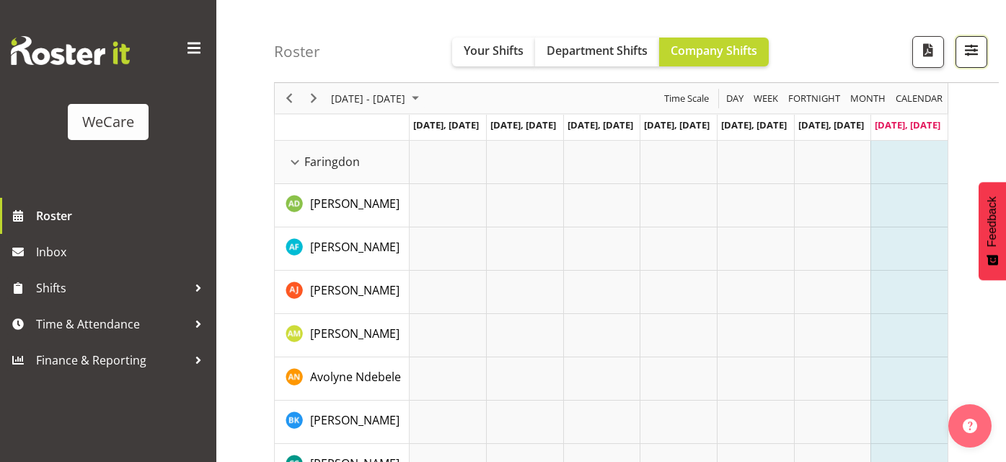
click at [986, 63] on button "button" at bounding box center [972, 52] width 32 height 32
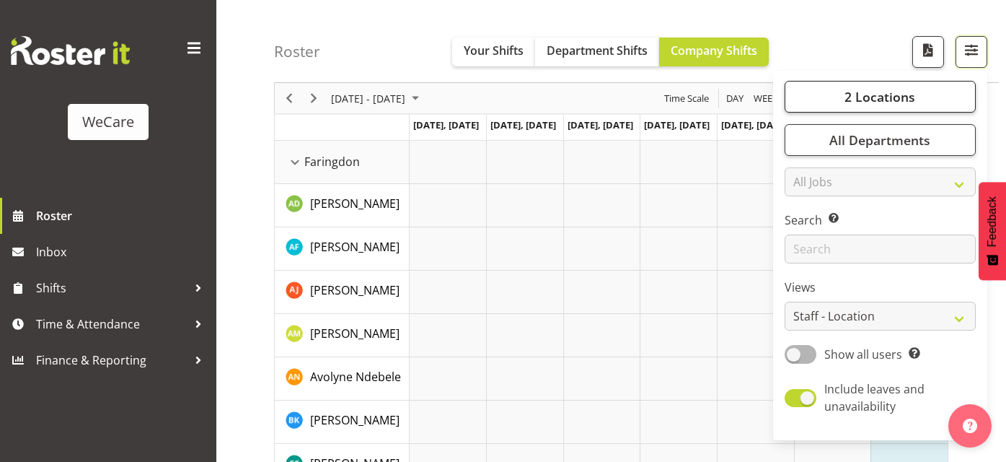
click at [924, 98] on button "2 Locations" at bounding box center [880, 97] width 191 height 32
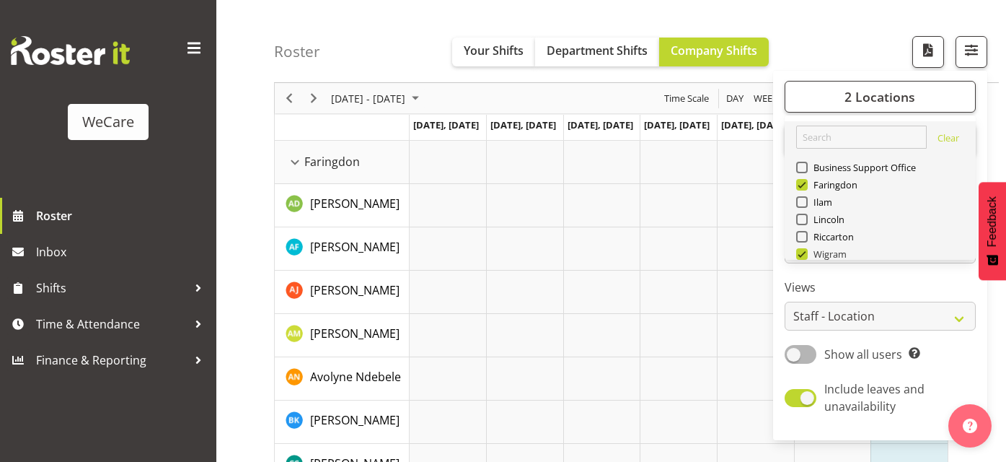
click at [806, 253] on span at bounding box center [802, 254] width 12 height 12
click at [806, 253] on input "Wigram" at bounding box center [800, 254] width 9 height 9
checkbox input "false"
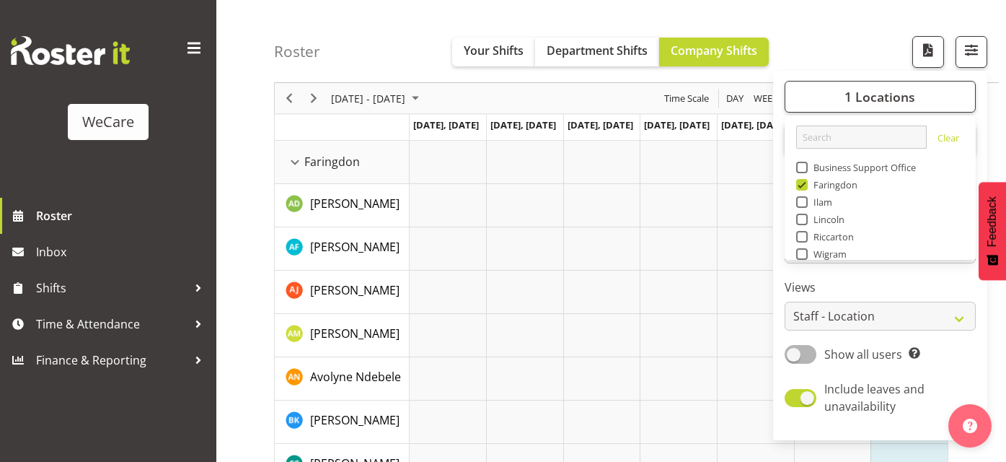
click at [847, 52] on div "Roster Your Shifts Department Shifts Company Shifts 1 Locations Clear Business …" at bounding box center [636, 41] width 725 height 83
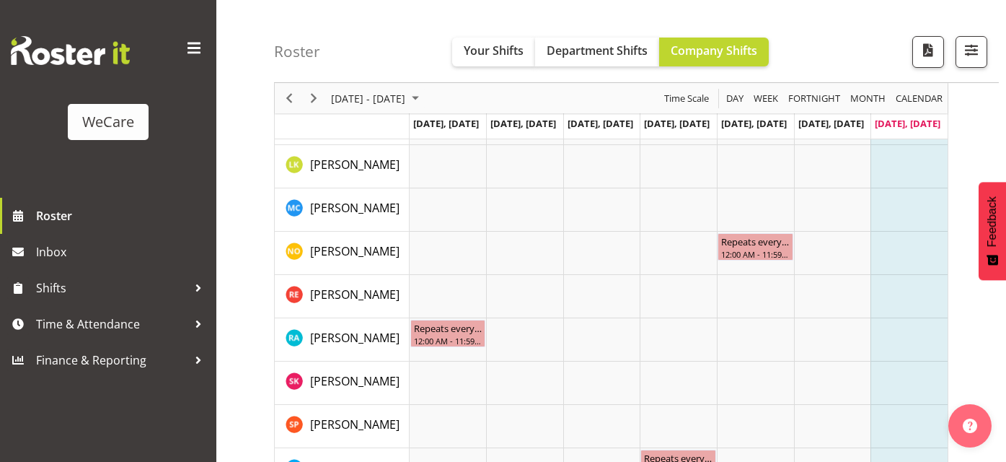
scroll to position [551, 0]
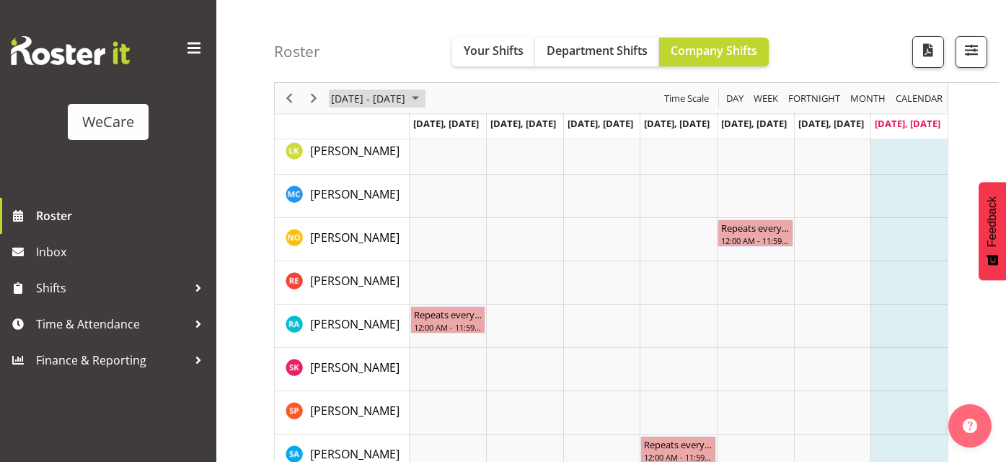
click at [407, 99] on span "[DATE] - [DATE]" at bounding box center [368, 98] width 77 height 18
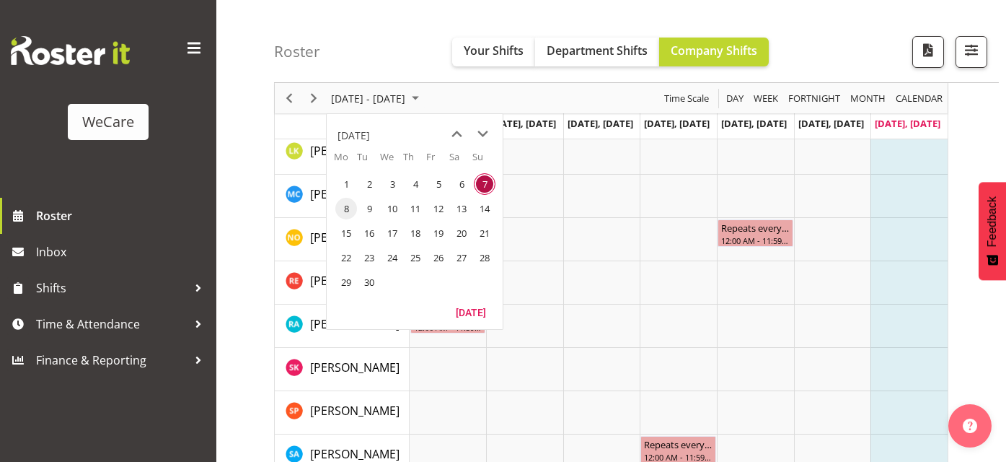
click at [353, 208] on span "8" at bounding box center [346, 209] width 22 height 22
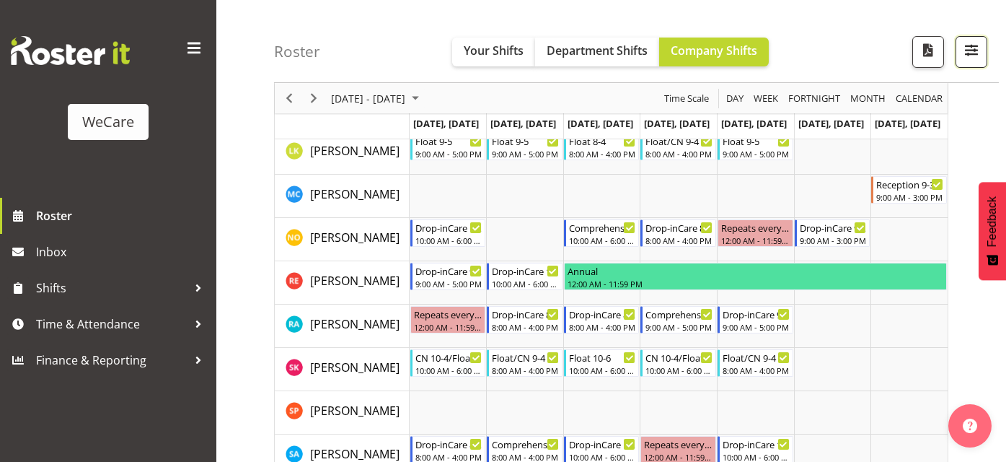
click at [975, 46] on span "button" at bounding box center [971, 49] width 19 height 19
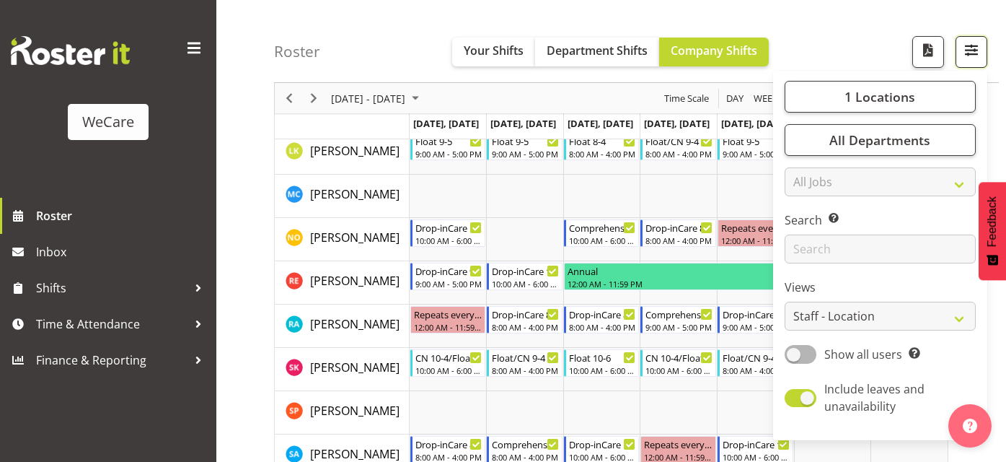
click at [975, 46] on span "button" at bounding box center [971, 49] width 19 height 19
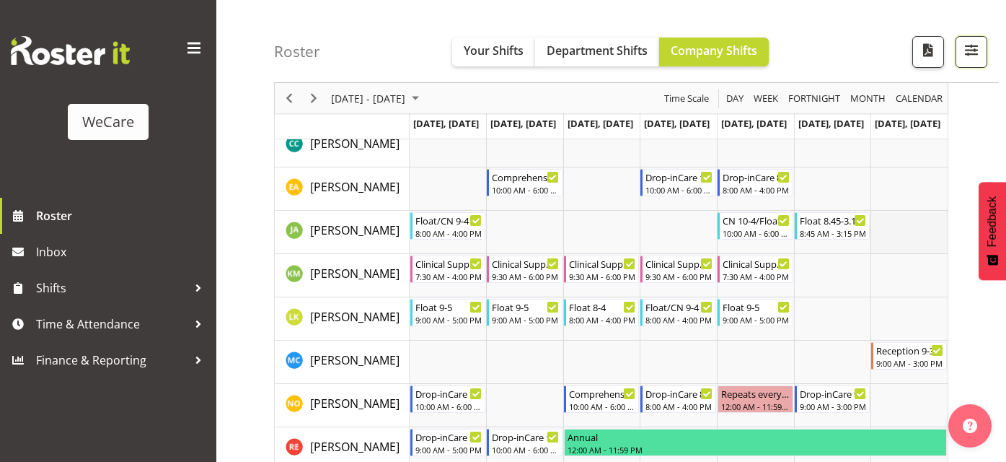
scroll to position [314, 0]
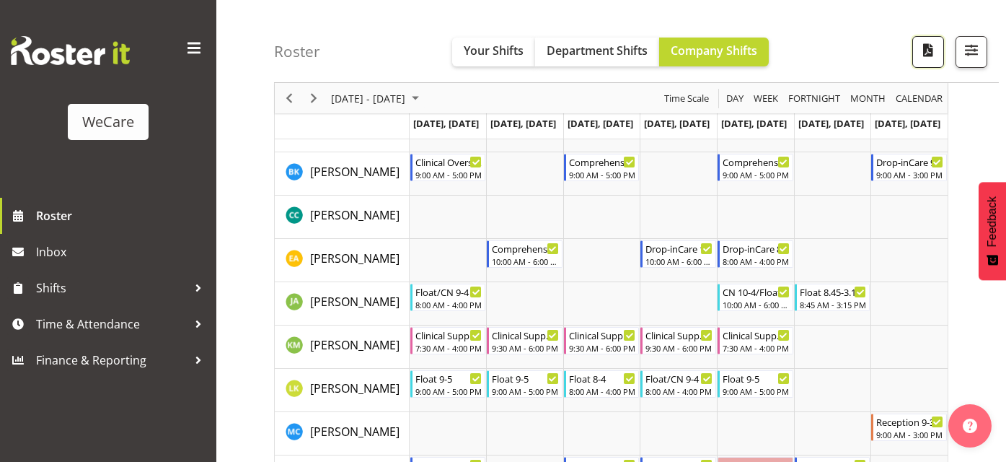
click at [926, 53] on span "button" at bounding box center [928, 49] width 19 height 19
click at [975, 48] on span "button" at bounding box center [971, 49] width 19 height 19
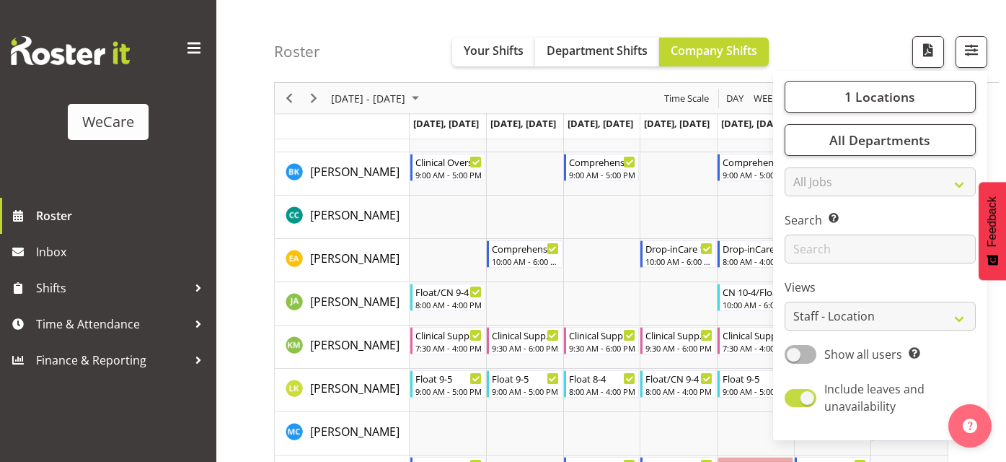
click at [802, 400] on span at bounding box center [801, 398] width 32 height 18
click at [794, 400] on input "Include leaves and unavailability" at bounding box center [789, 397] width 9 height 9
click at [870, 45] on div "Roster Your Shifts Department Shifts Company Shifts 1 Locations Clear Business …" at bounding box center [636, 41] width 725 height 83
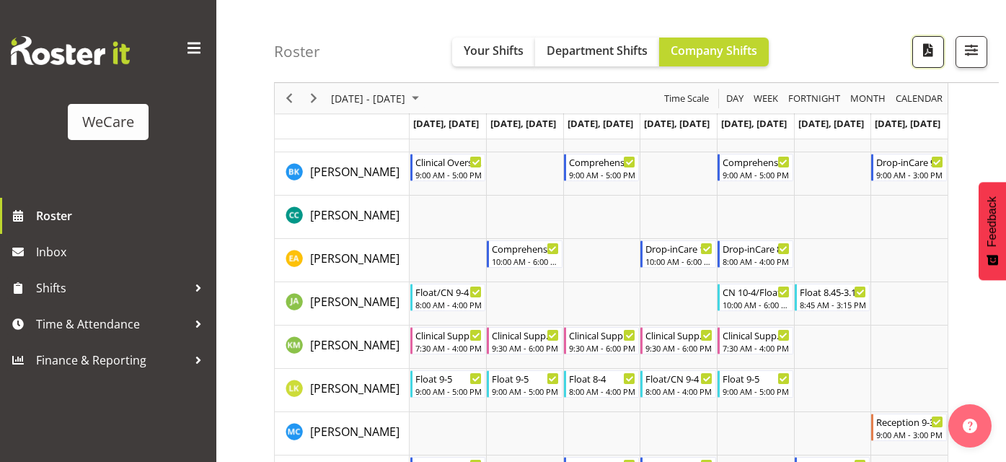
click at [929, 53] on span "button" at bounding box center [928, 49] width 19 height 19
click at [972, 53] on span "button" at bounding box center [971, 49] width 19 height 19
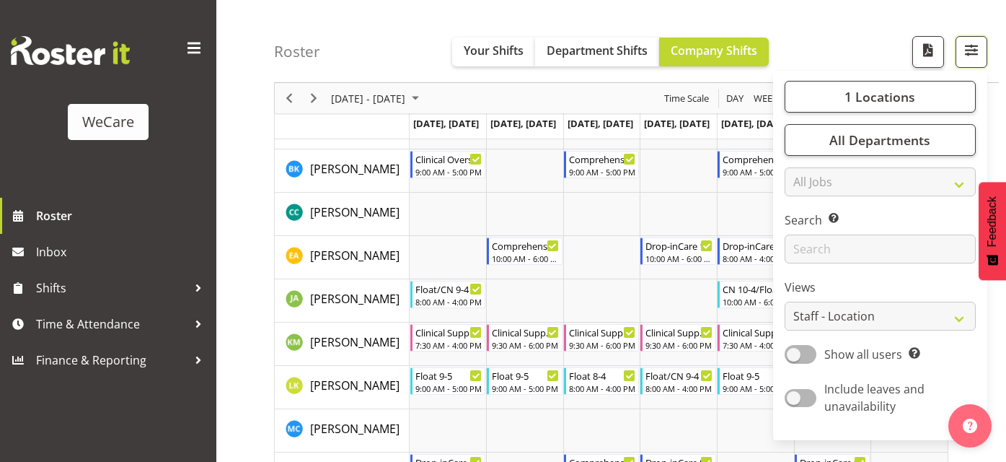
scroll to position [307, 0]
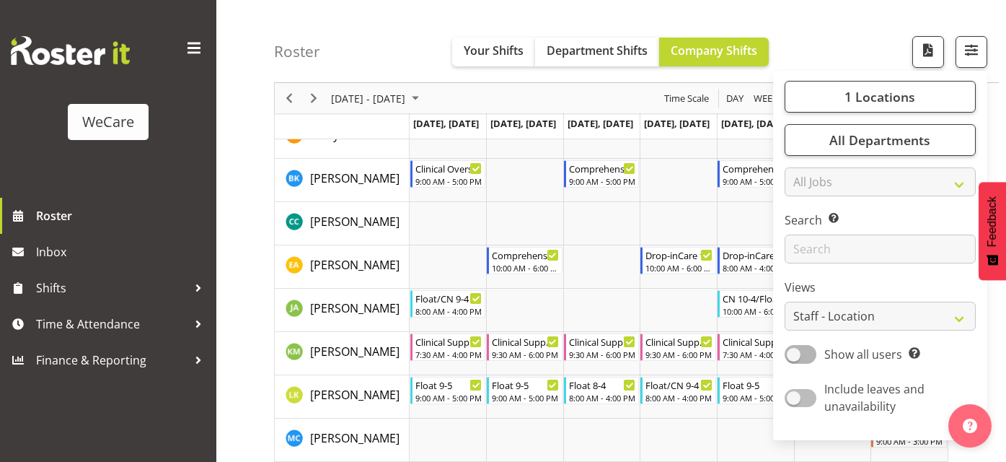
click at [802, 395] on span at bounding box center [801, 398] width 32 height 18
click at [794, 395] on input "Include leaves and unavailability" at bounding box center [789, 397] width 9 height 9
checkbox input "true"
click at [955, 319] on select "Staff Role Shift - Horizontal Shift - Vertical Staff - Location" at bounding box center [880, 316] width 191 height 29
click at [786, 302] on select "Staff Role Shift - Horizontal Shift - Vertical Staff - Location" at bounding box center [880, 316] width 191 height 29
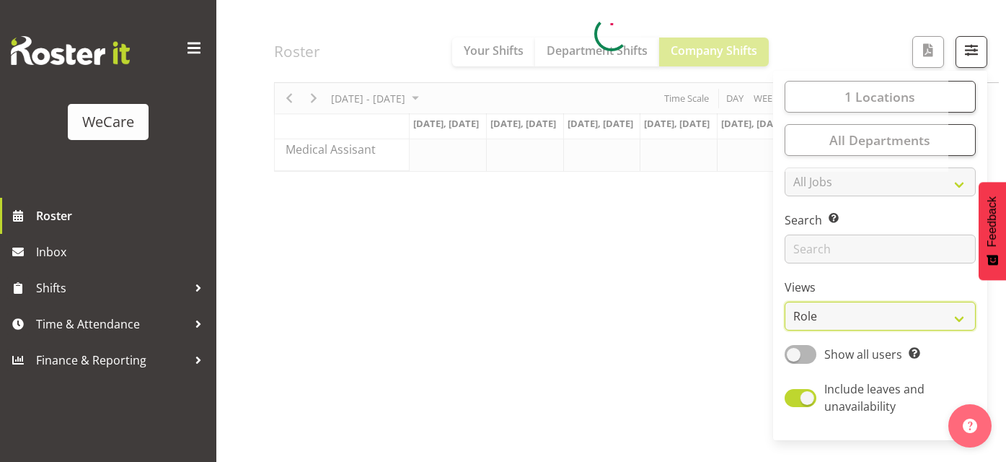
scroll to position [0, 0]
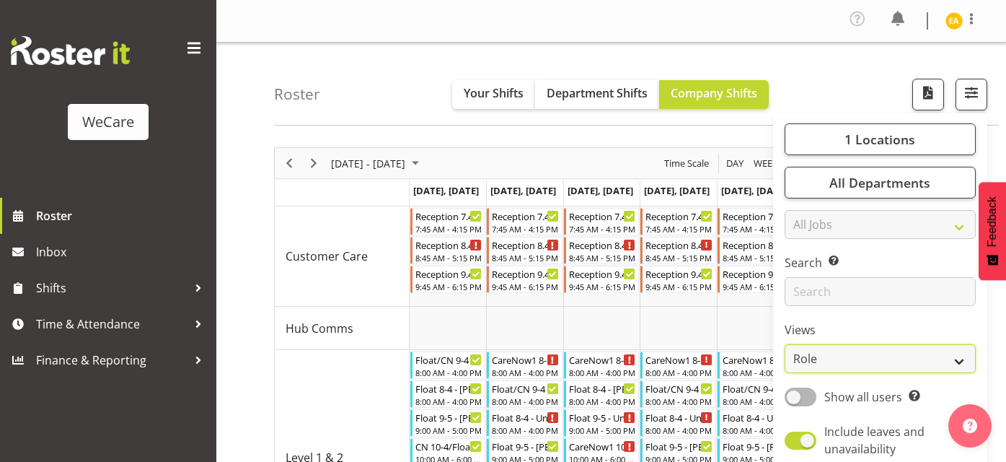
click at [888, 358] on select "Staff Role Shift - Horizontal Shift - Vertical Staff - Location" at bounding box center [880, 358] width 191 height 29
select select "staff"
click at [786, 344] on select "Staff Role Shift - Horizontal Shift - Vertical Staff - Location" at bounding box center [880, 358] width 191 height 29
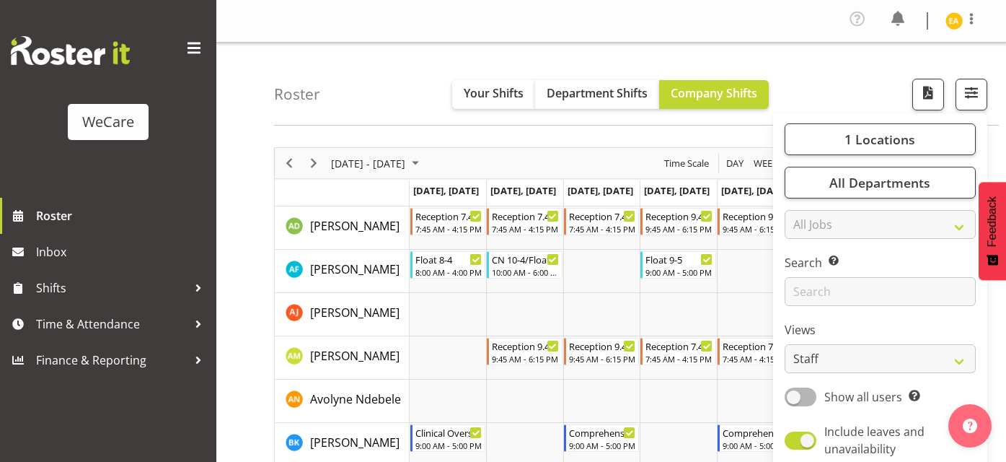
click at [830, 71] on div "Roster Your Shifts Department Shifts Company Shifts 1 Locations Clear Business …" at bounding box center [636, 84] width 725 height 83
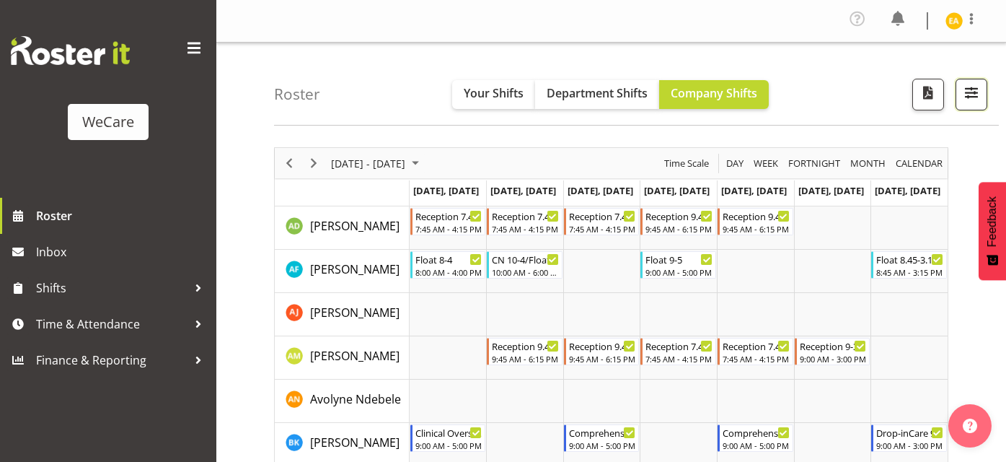
click at [978, 97] on span "button" at bounding box center [971, 92] width 19 height 19
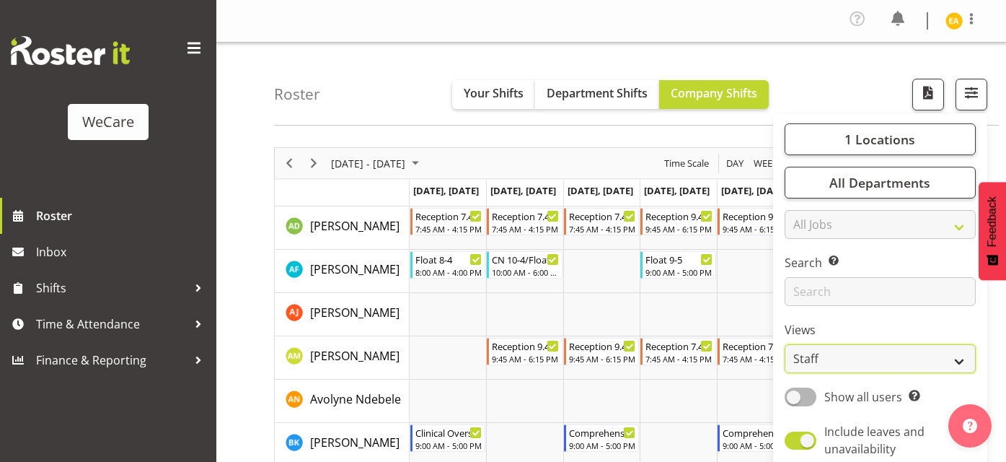
click at [904, 366] on select "Staff Role Shift - Horizontal Shift - Vertical Staff - Location" at bounding box center [880, 358] width 191 height 29
click at [853, 87] on div "Roster Your Shifts Department Shifts Company Shifts 1 Locations Clear Business …" at bounding box center [636, 84] width 725 height 83
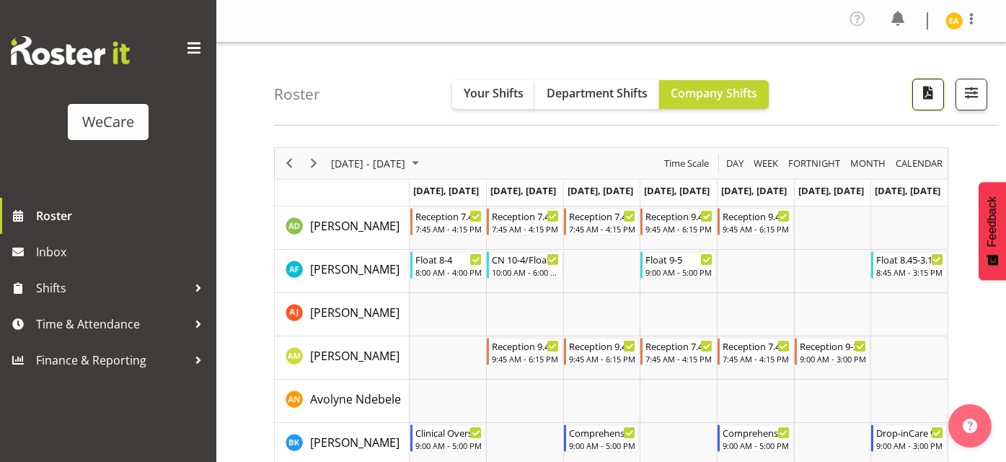
click at [922, 100] on span "button" at bounding box center [928, 92] width 19 height 19
